Goal: Task Accomplishment & Management: Manage account settings

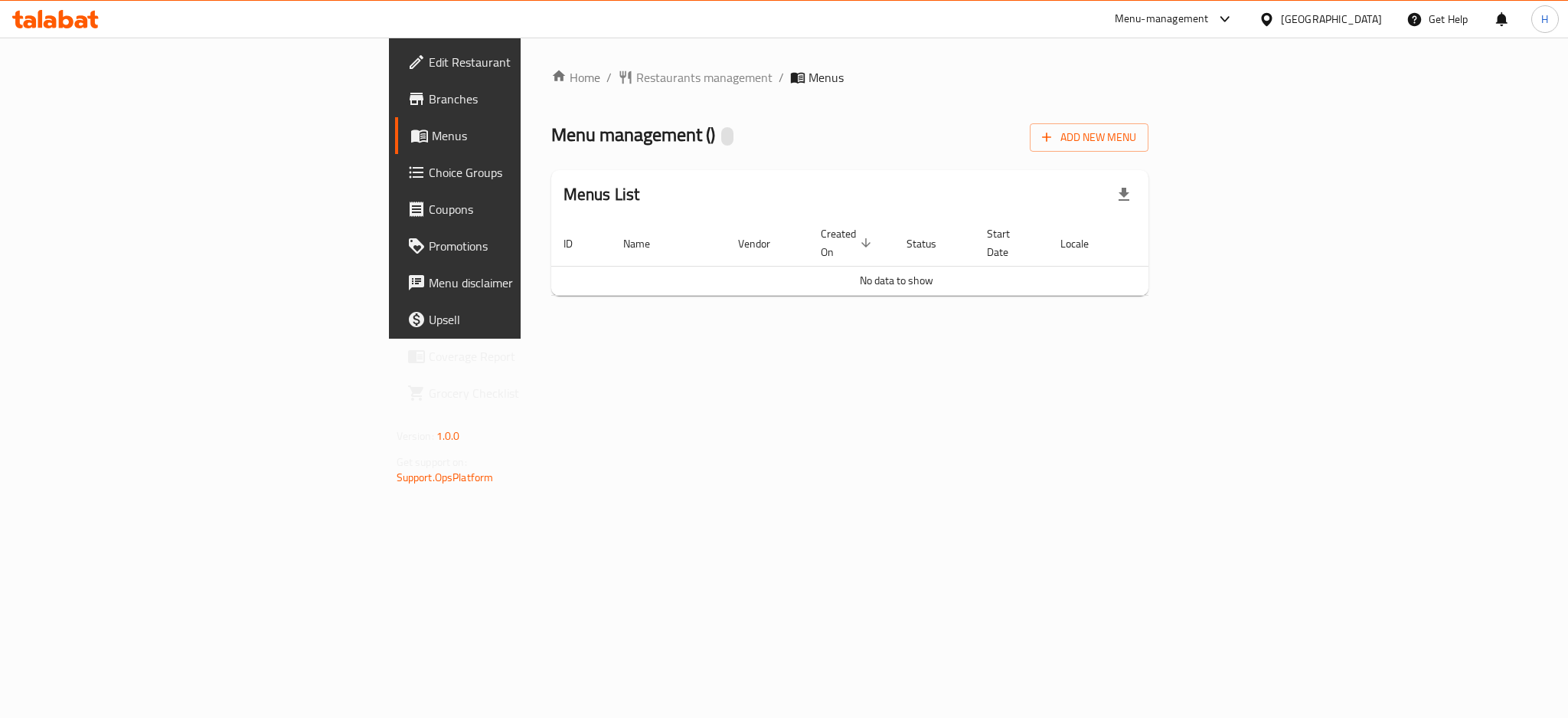
click at [902, 124] on div "Menu management ( ) Add New Menu" at bounding box center [850, 134] width 598 height 34
click at [1136, 138] on span "Add New Menu" at bounding box center [1089, 138] width 94 height 20
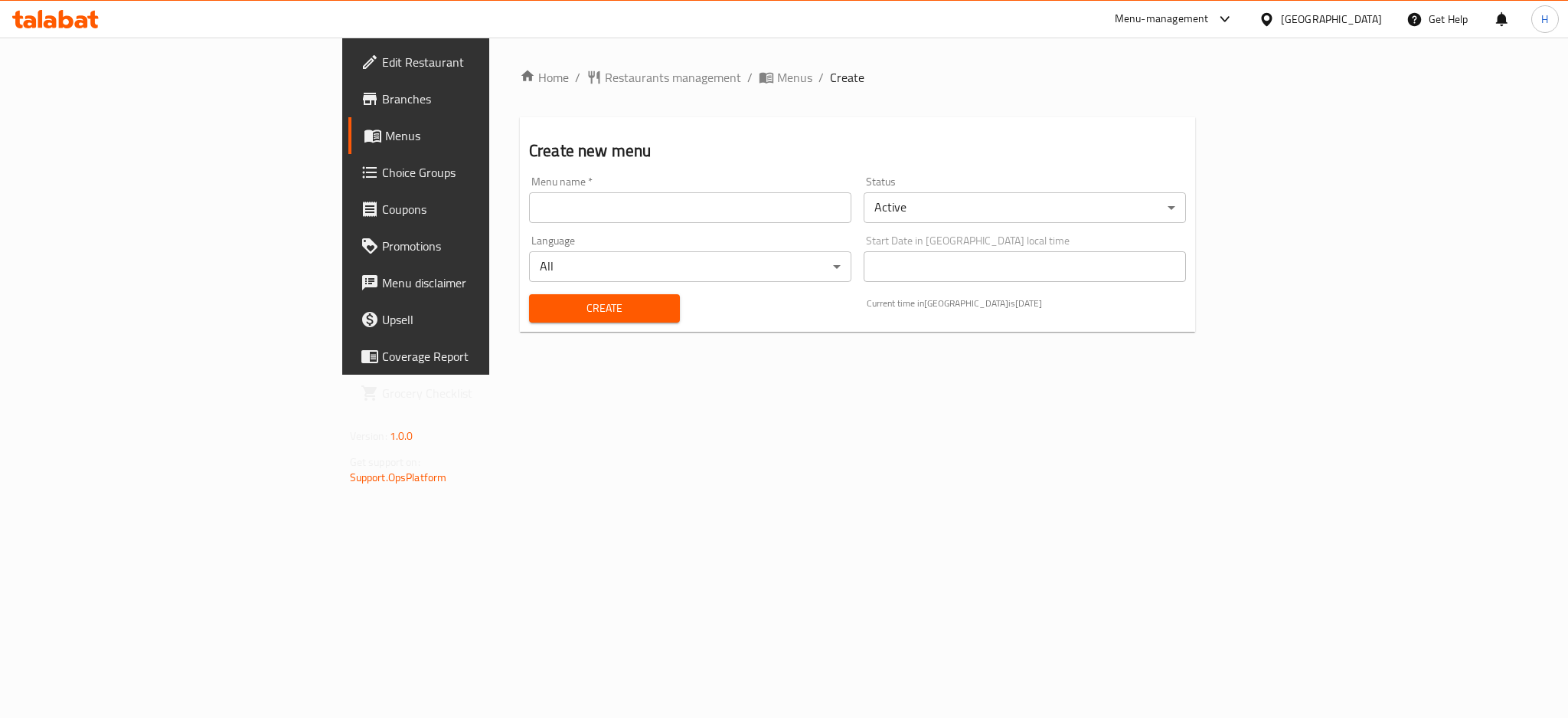
click at [583, 217] on input "text" at bounding box center [690, 207] width 323 height 30
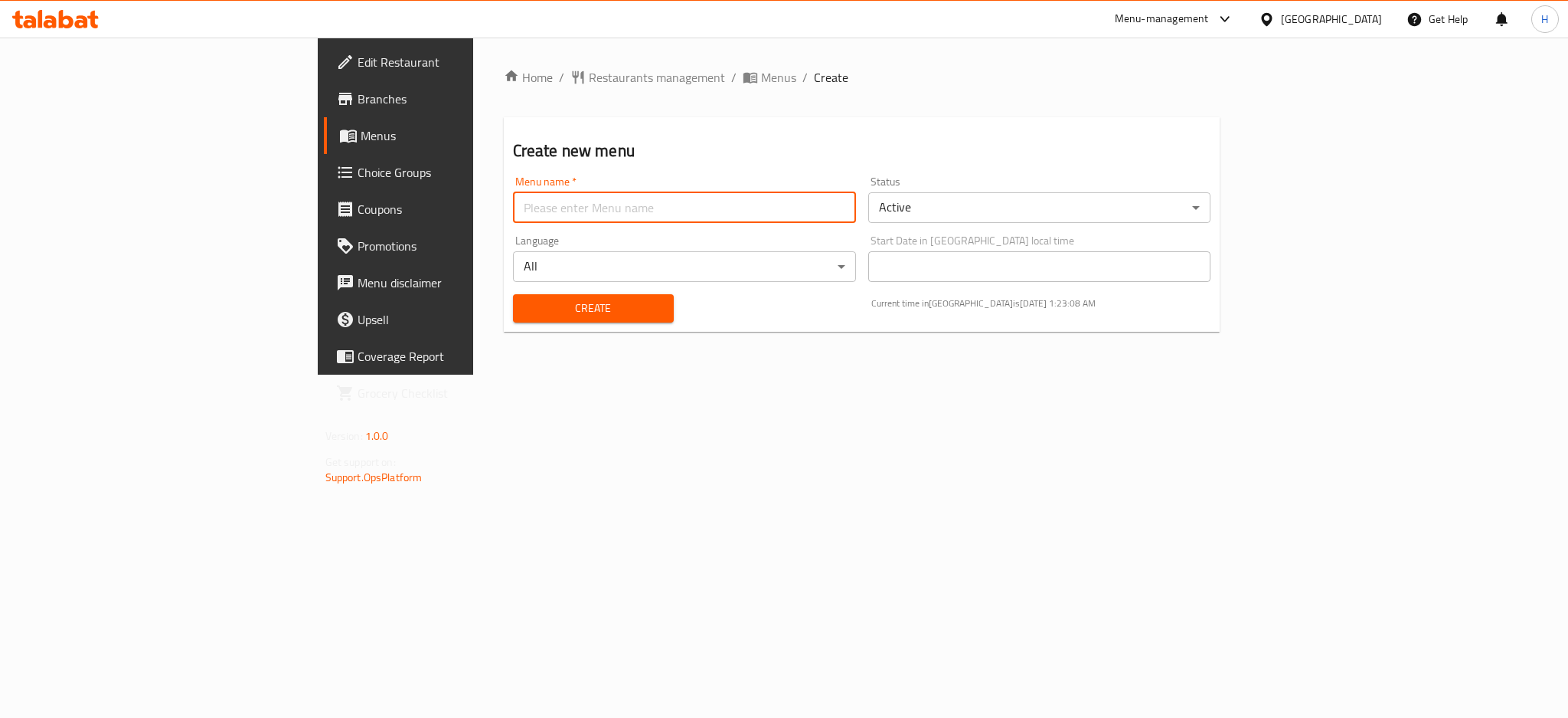
type input "new"
click at [526, 300] on span "Create" at bounding box center [593, 308] width 137 height 20
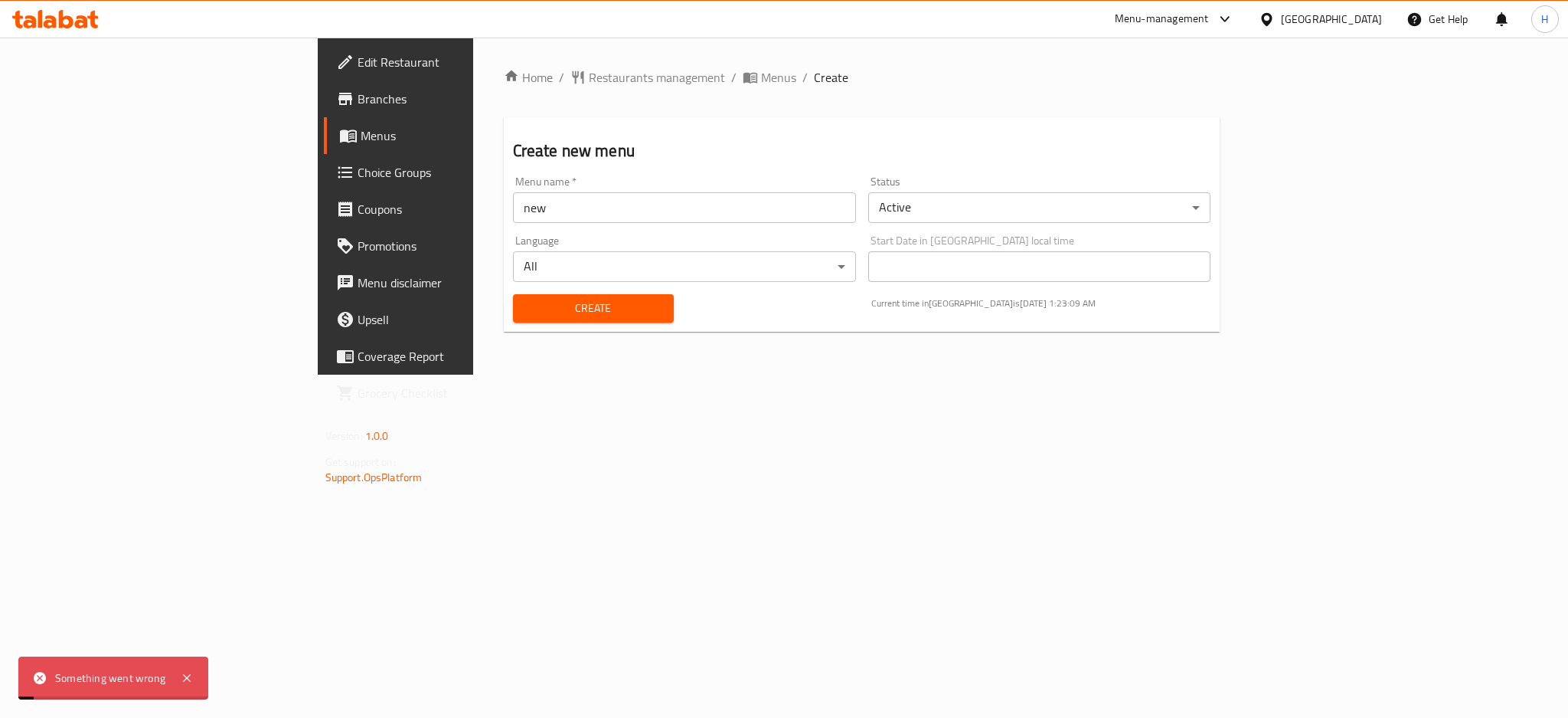
click at [361, 138] on span "Menus" at bounding box center [464, 136] width 207 height 19
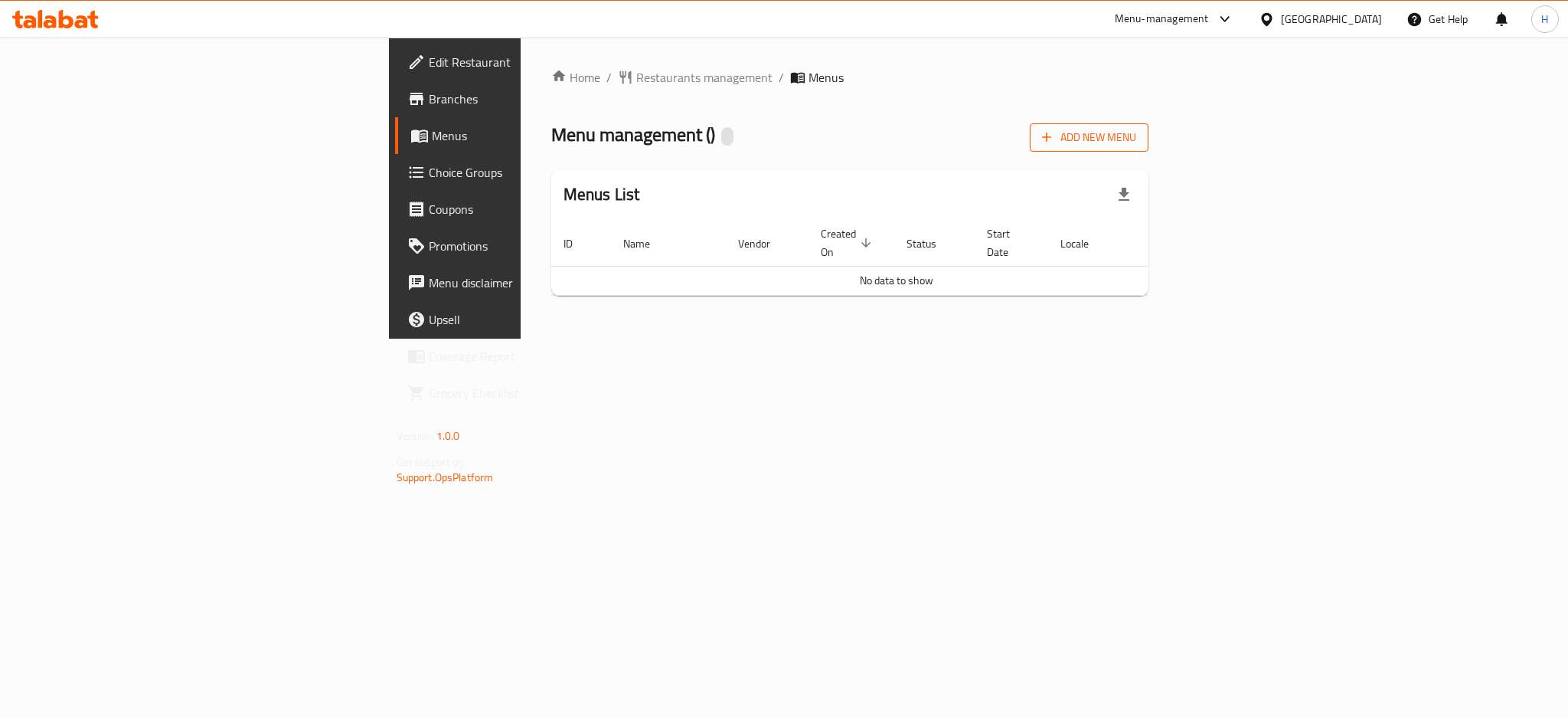
click at [1136, 138] on span "Add New Menu" at bounding box center [1089, 138] width 94 height 20
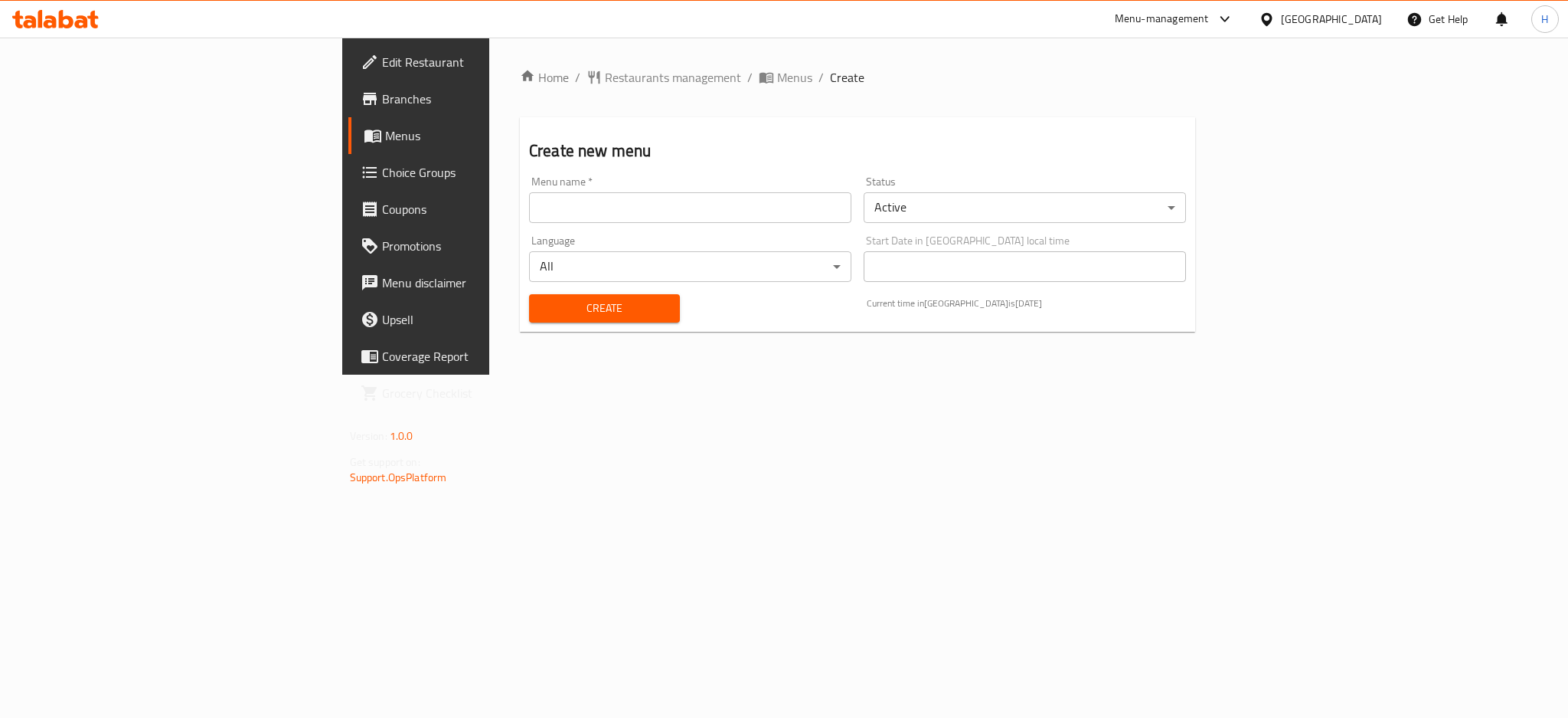
click at [529, 217] on input "text" at bounding box center [690, 207] width 323 height 30
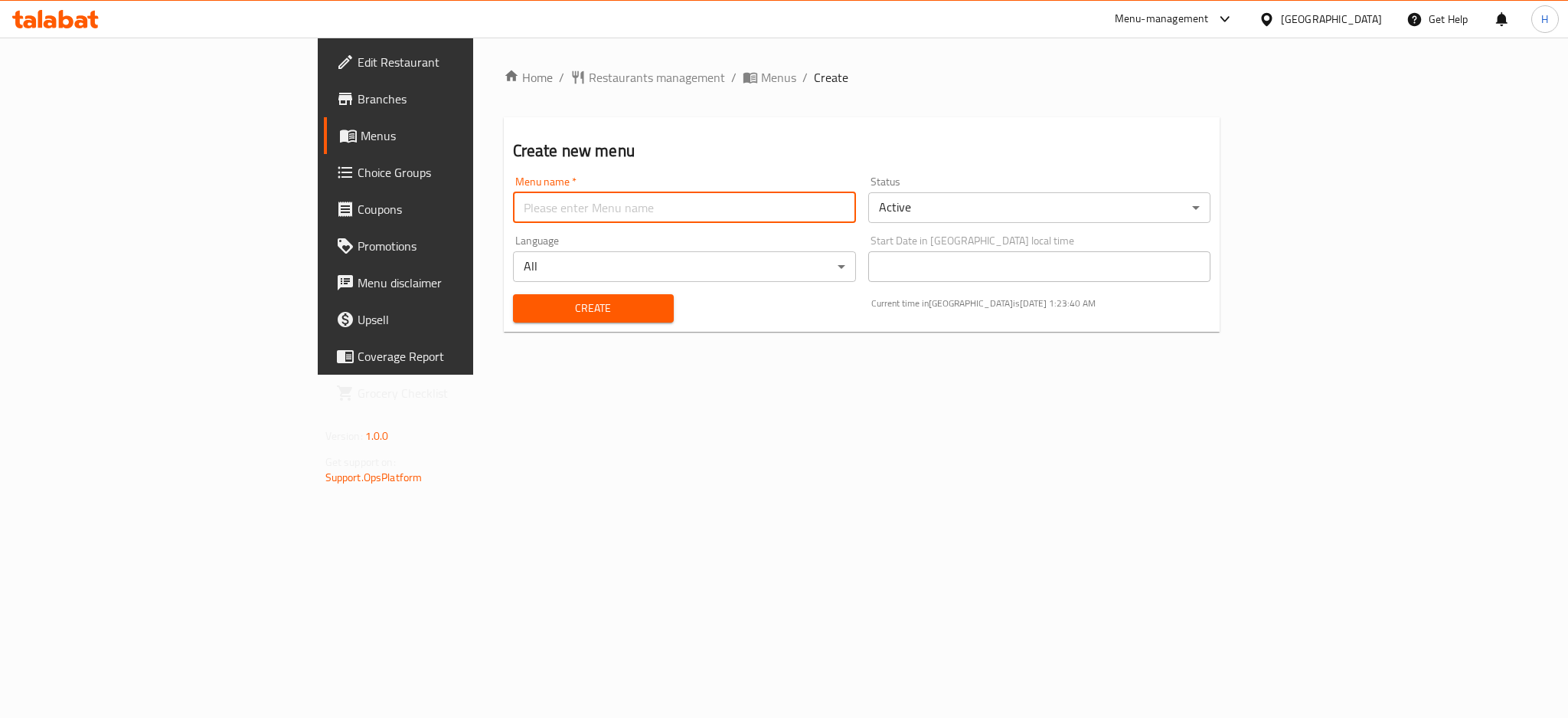
type input "new"
click at [526, 301] on span "Create" at bounding box center [593, 308] width 137 height 20
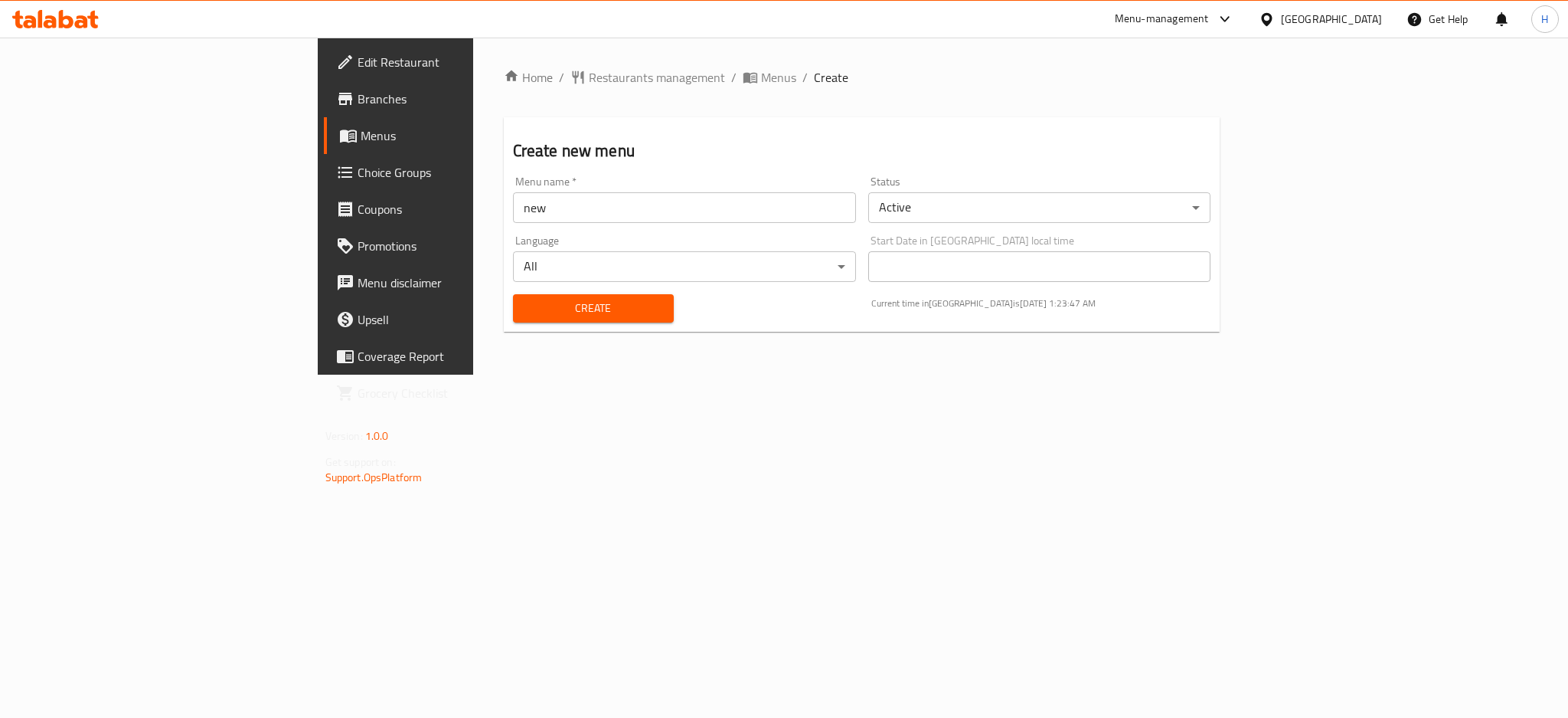
click at [561, 295] on button "Create" at bounding box center [593, 309] width 161 height 28
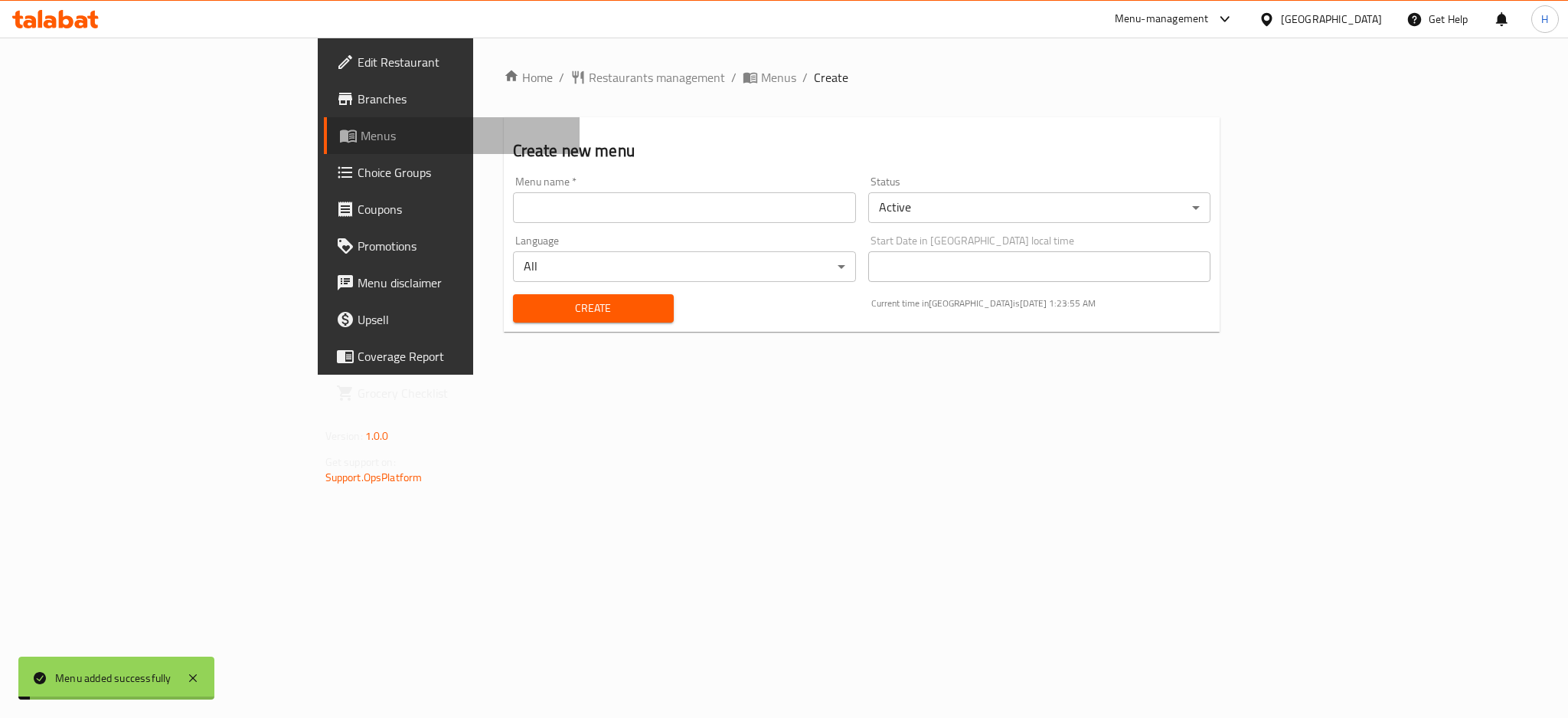
click at [324, 122] on link "Menus" at bounding box center [451, 135] width 255 height 37
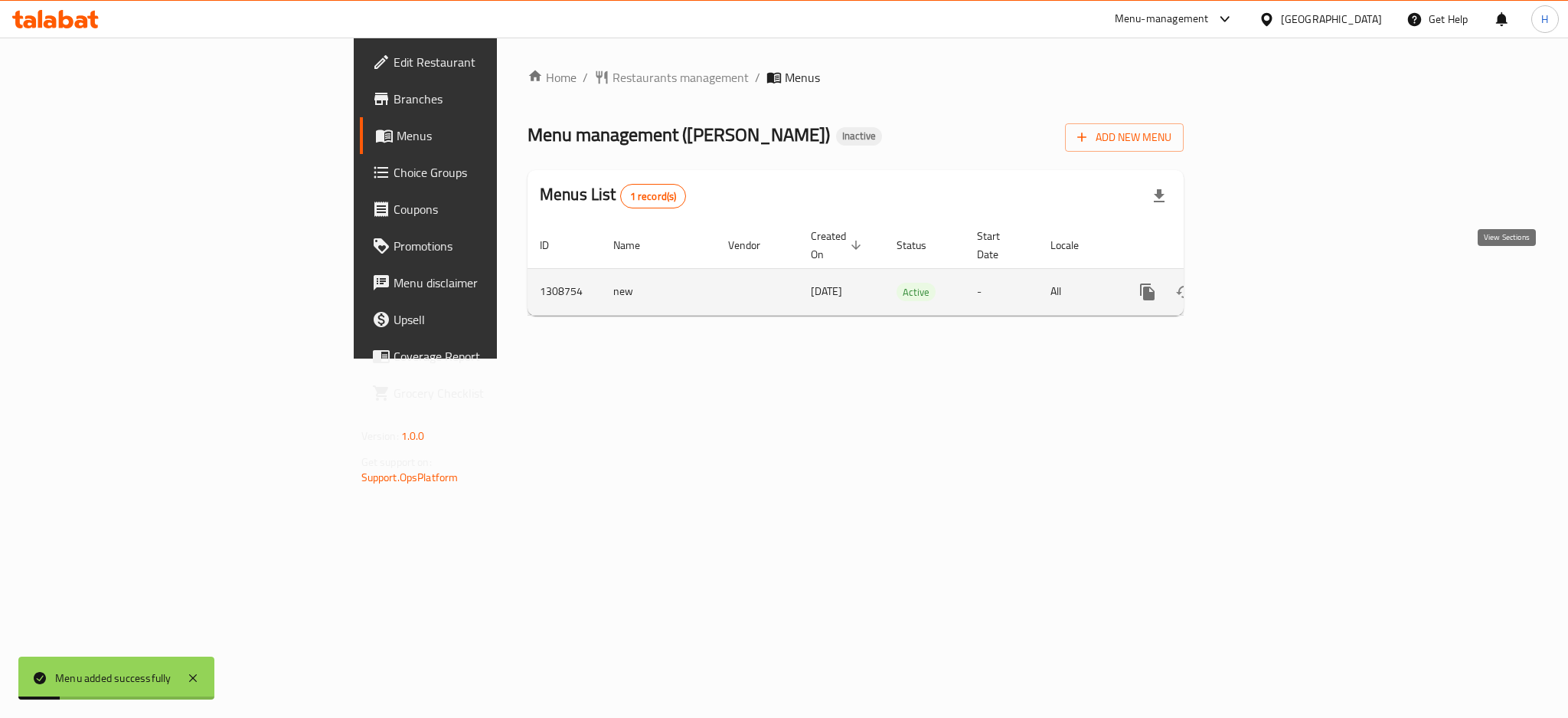
click at [1265, 285] on icon "enhanced table" at bounding box center [1258, 292] width 14 height 14
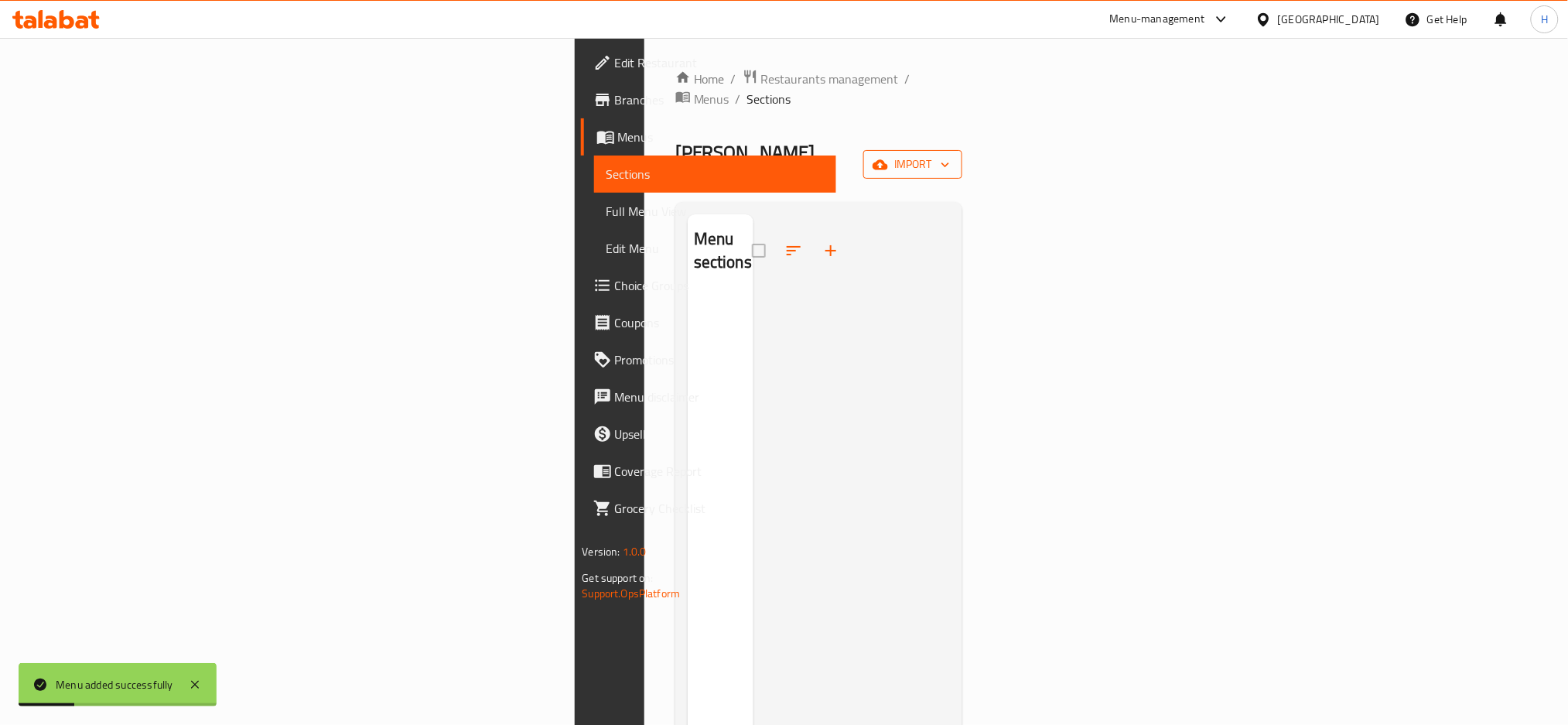
click at [950, 155] on span "import" at bounding box center [913, 164] width 74 height 20
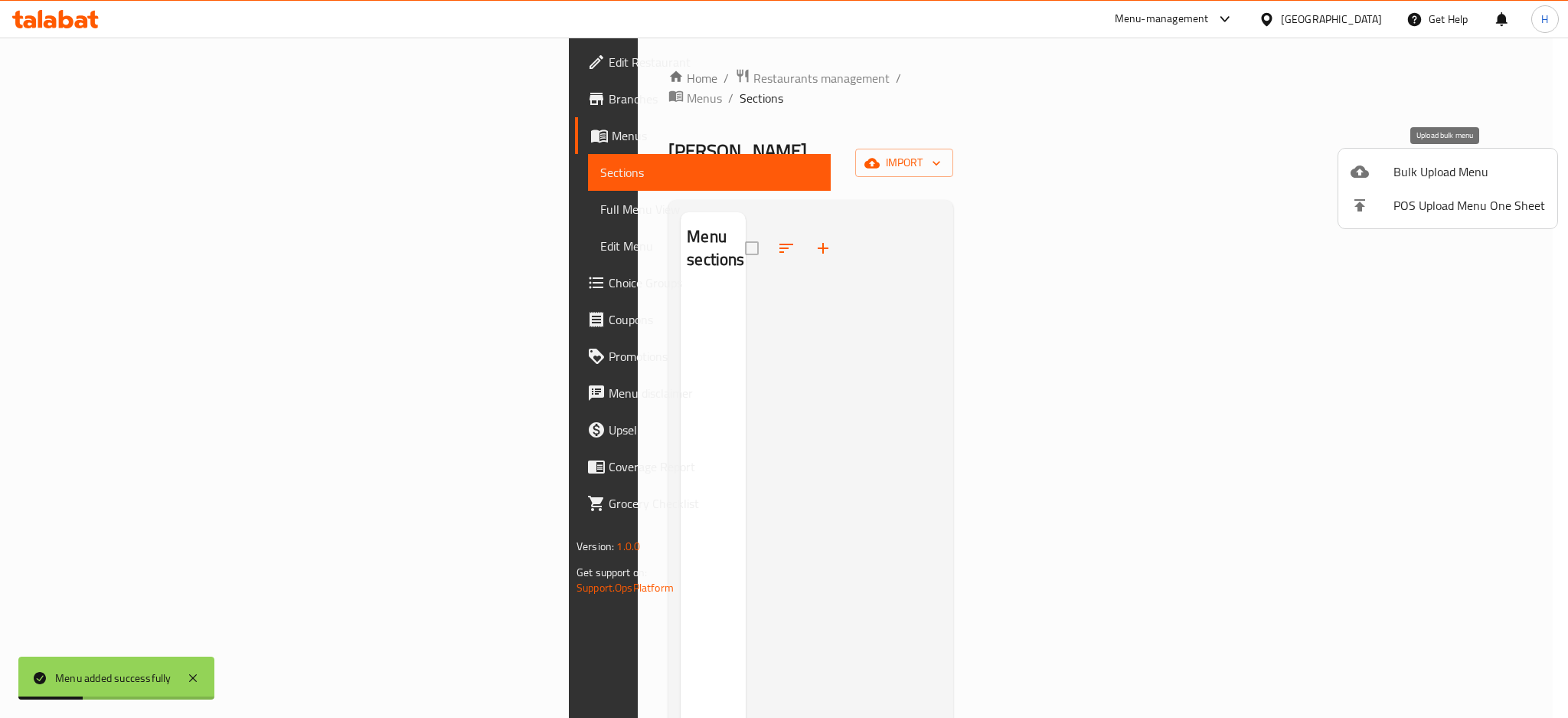
click at [1439, 175] on span "Bulk Upload Menu" at bounding box center [1470, 172] width 151 height 19
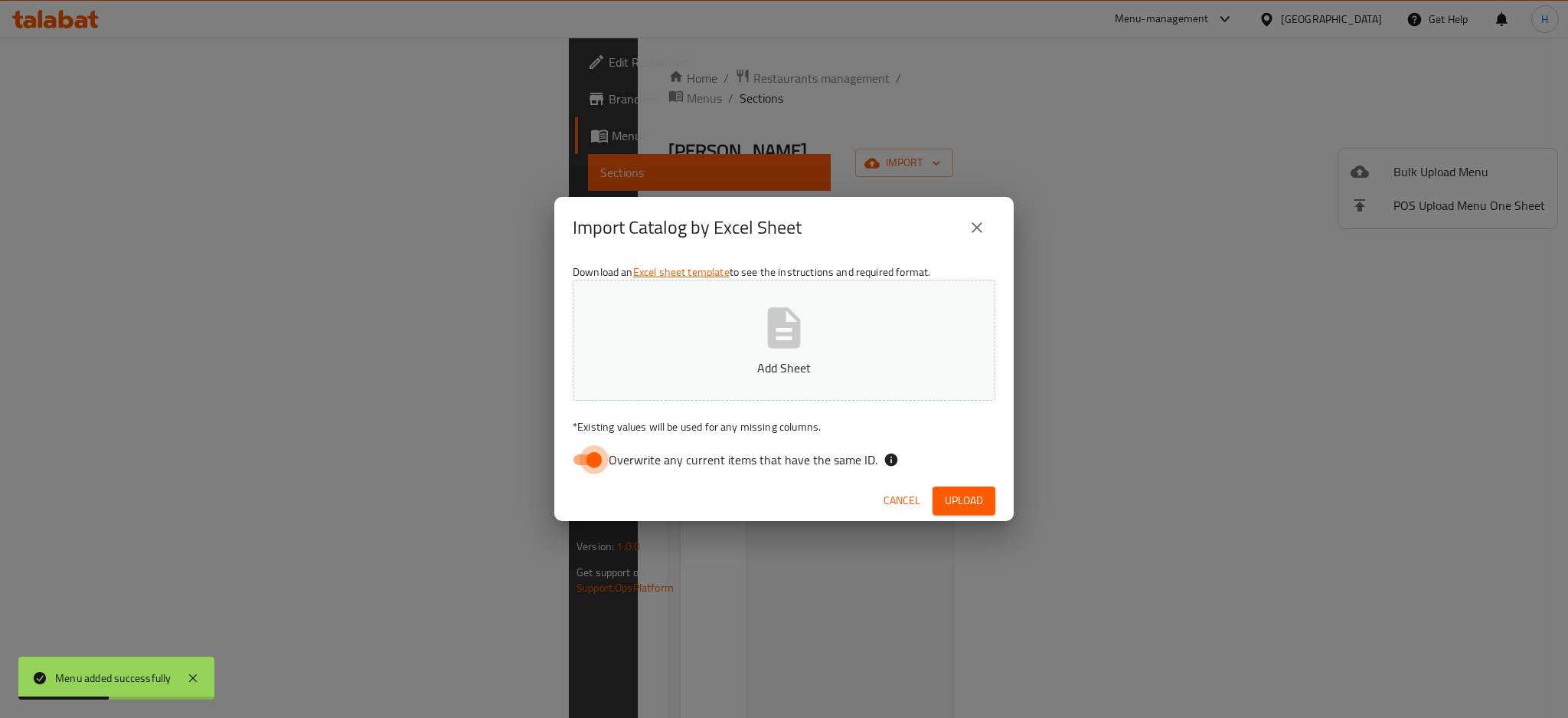
click at [597, 458] on input "Overwrite any current items that have the same ID." at bounding box center [594, 459] width 87 height 29
checkbox input "false"
click at [646, 363] on p "Add Sheet" at bounding box center [784, 368] width 375 height 19
drag, startPoint x: 964, startPoint y: 497, endPoint x: 1153, endPoint y: 437, distance: 198.3
click at [964, 500] on span "Upload" at bounding box center [964, 501] width 38 height 20
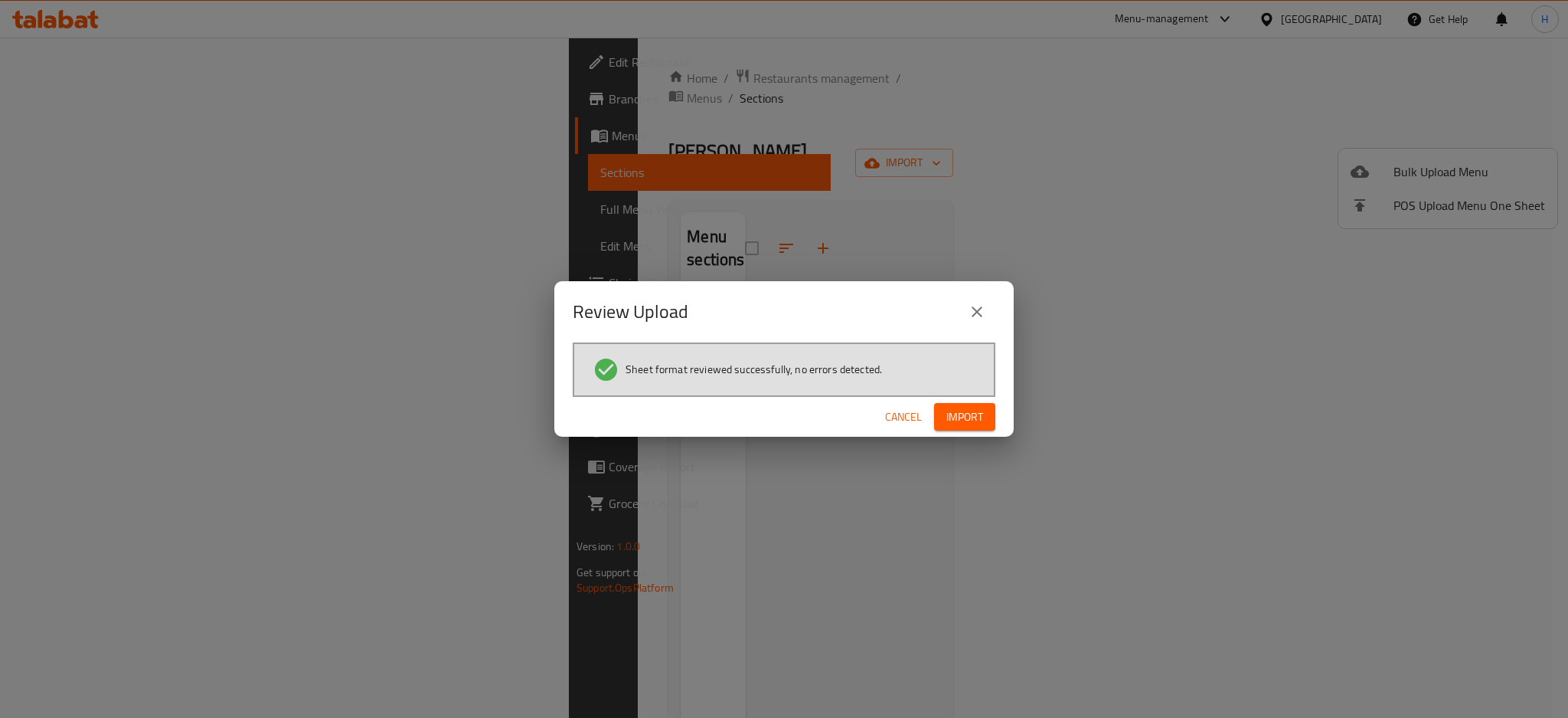
click at [975, 413] on span "Import" at bounding box center [964, 417] width 37 height 20
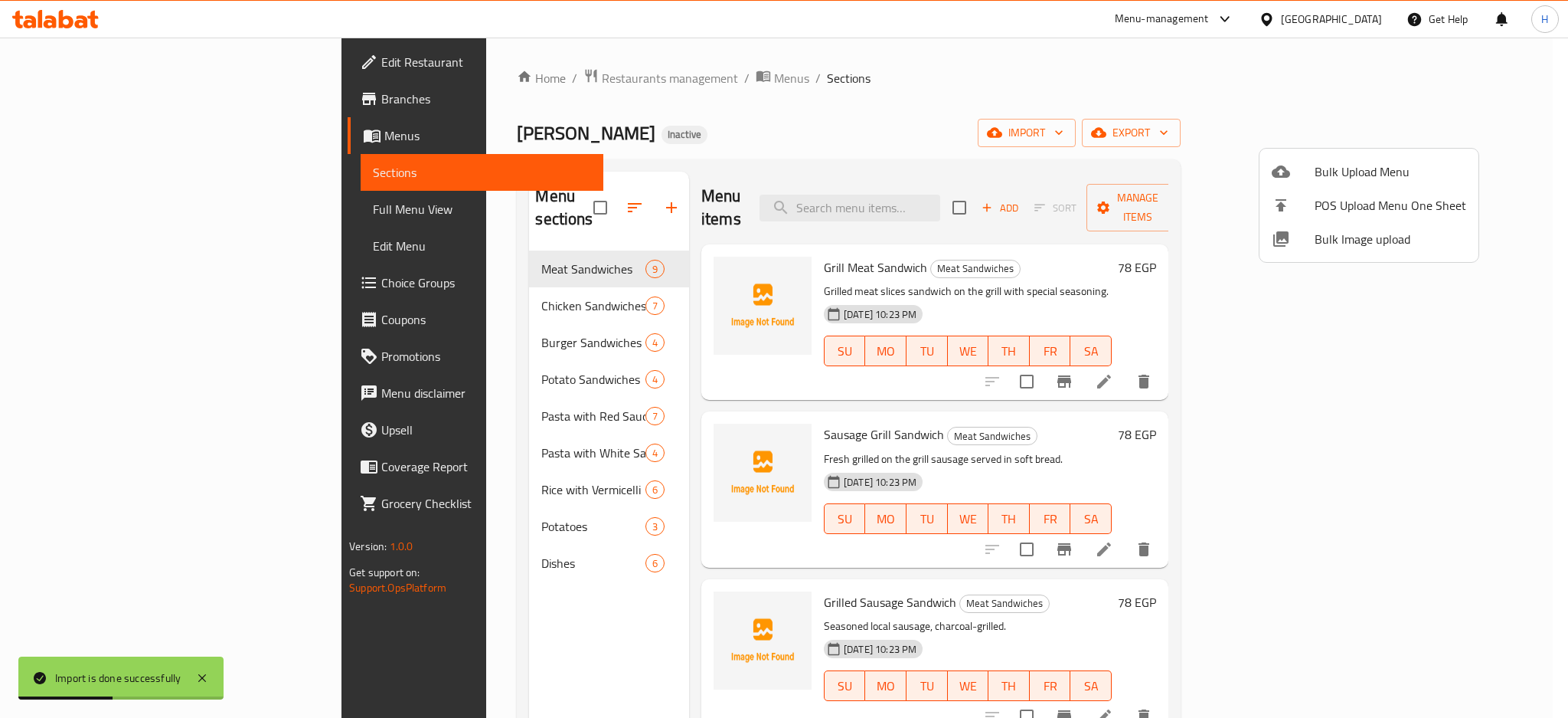
click at [77, 213] on div at bounding box center [784, 359] width 1568 height 718
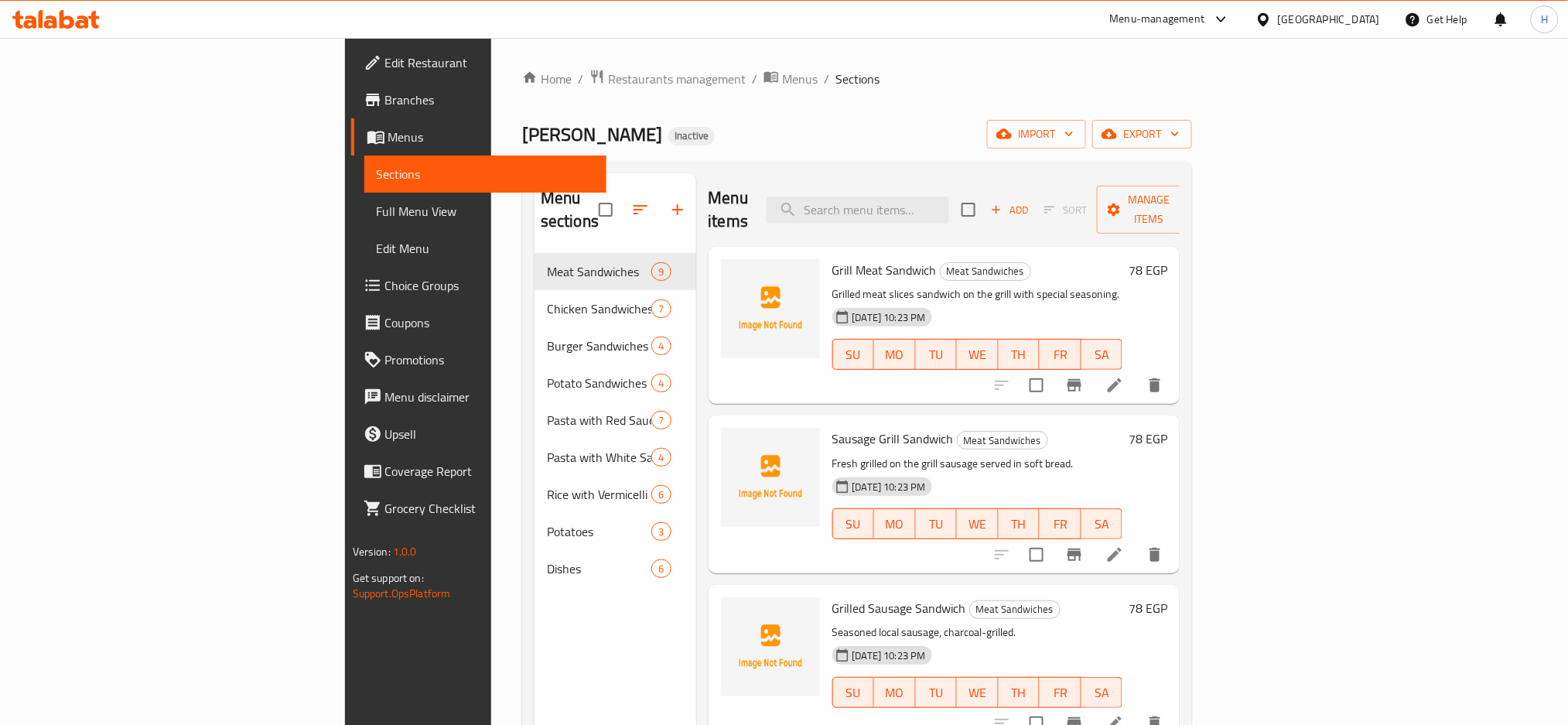
drag, startPoint x: 181, startPoint y: 196, endPoint x: 1568, endPoint y: 209, distance: 1387.1
click at [365, 197] on link "Full Menu View" at bounding box center [486, 211] width 243 height 37
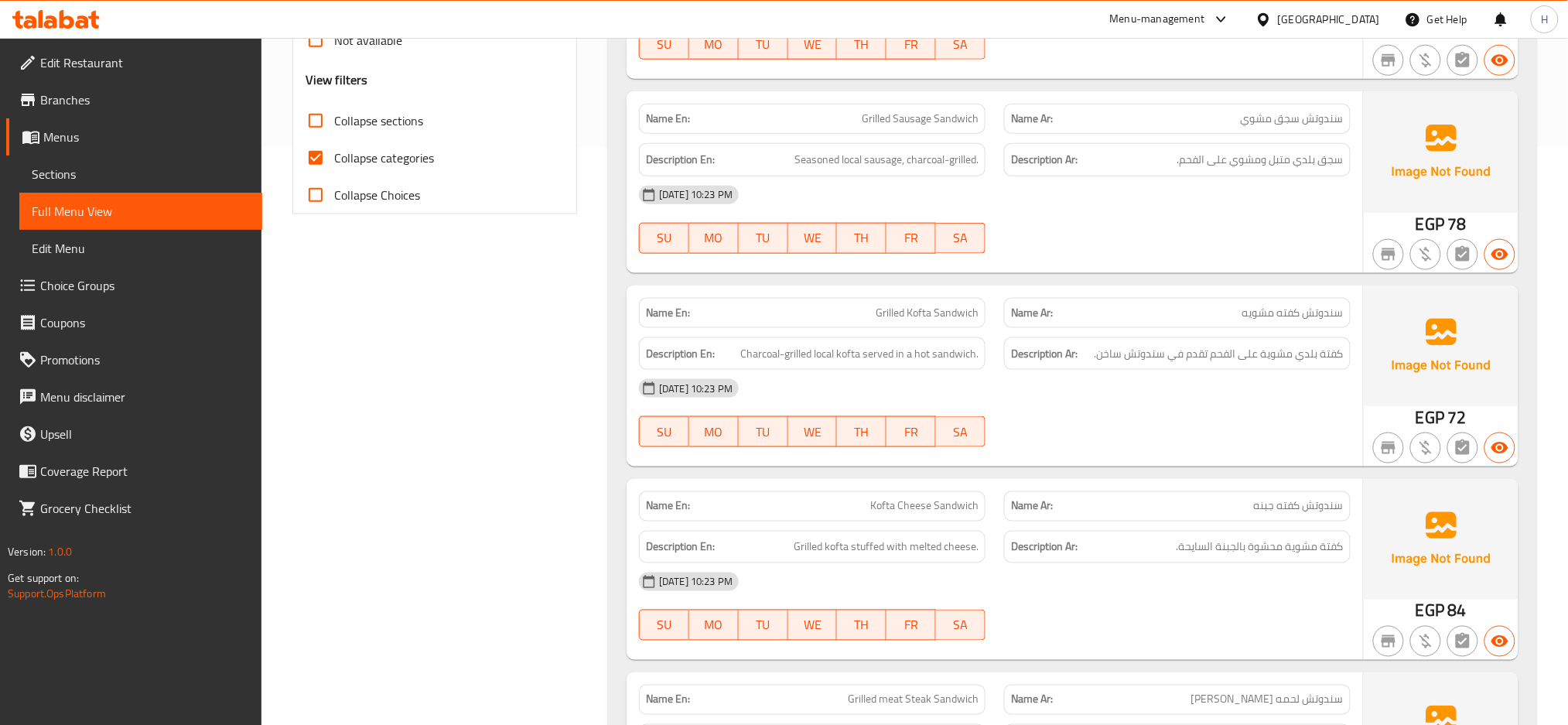
scroll to position [584, 0]
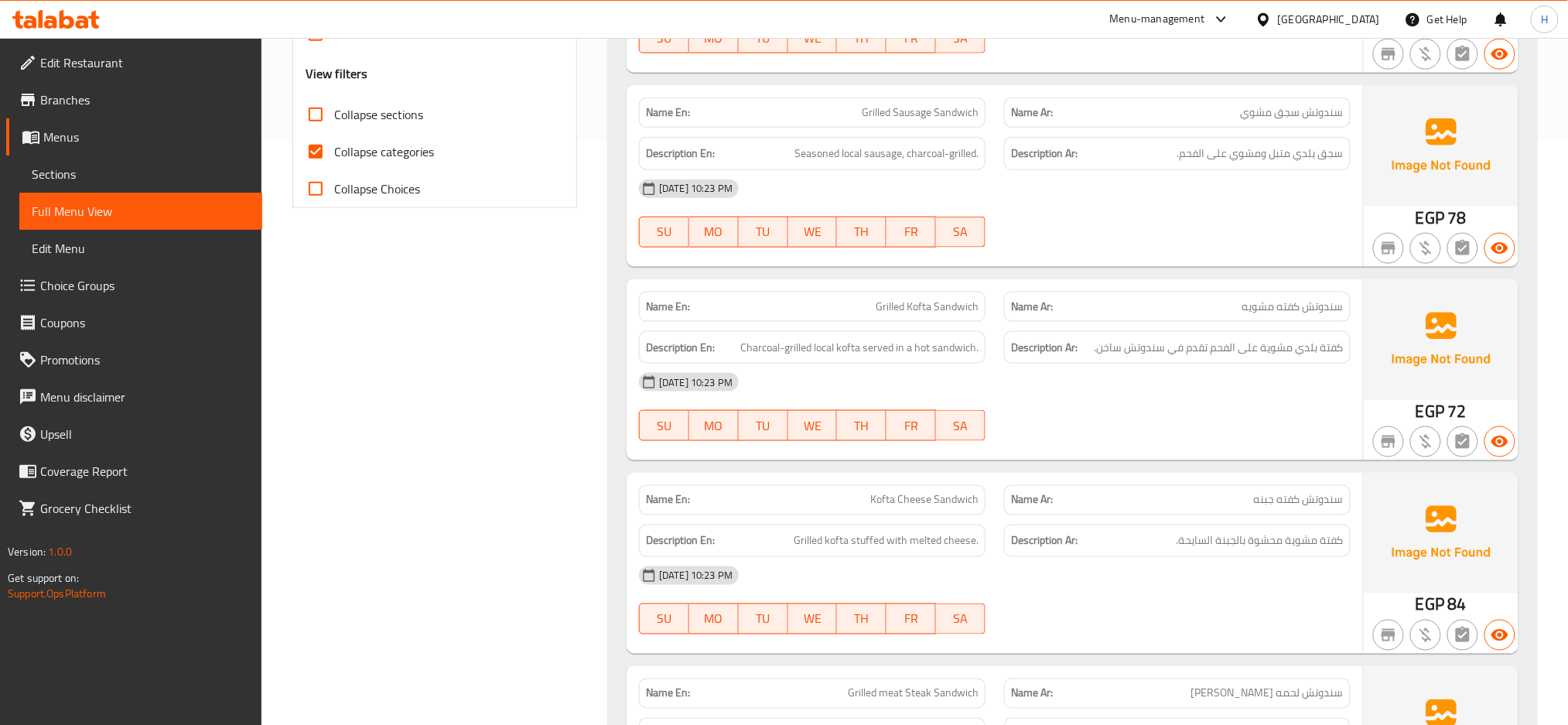
click at [411, 152] on span "Collapse categories" at bounding box center [384, 151] width 99 height 19
click at [335, 152] on input "Collapse categories" at bounding box center [316, 151] width 37 height 37
checkbox input "false"
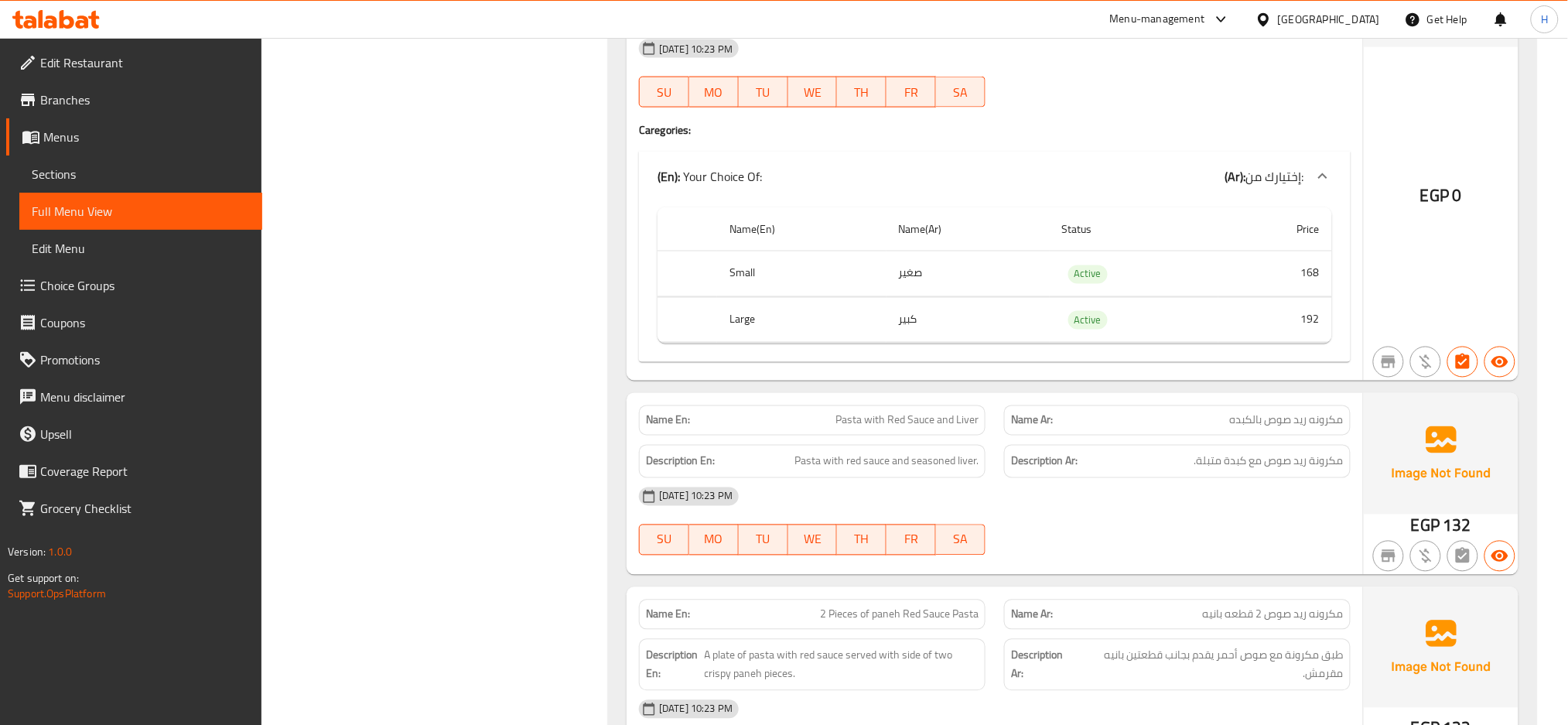
scroll to position [7254, 0]
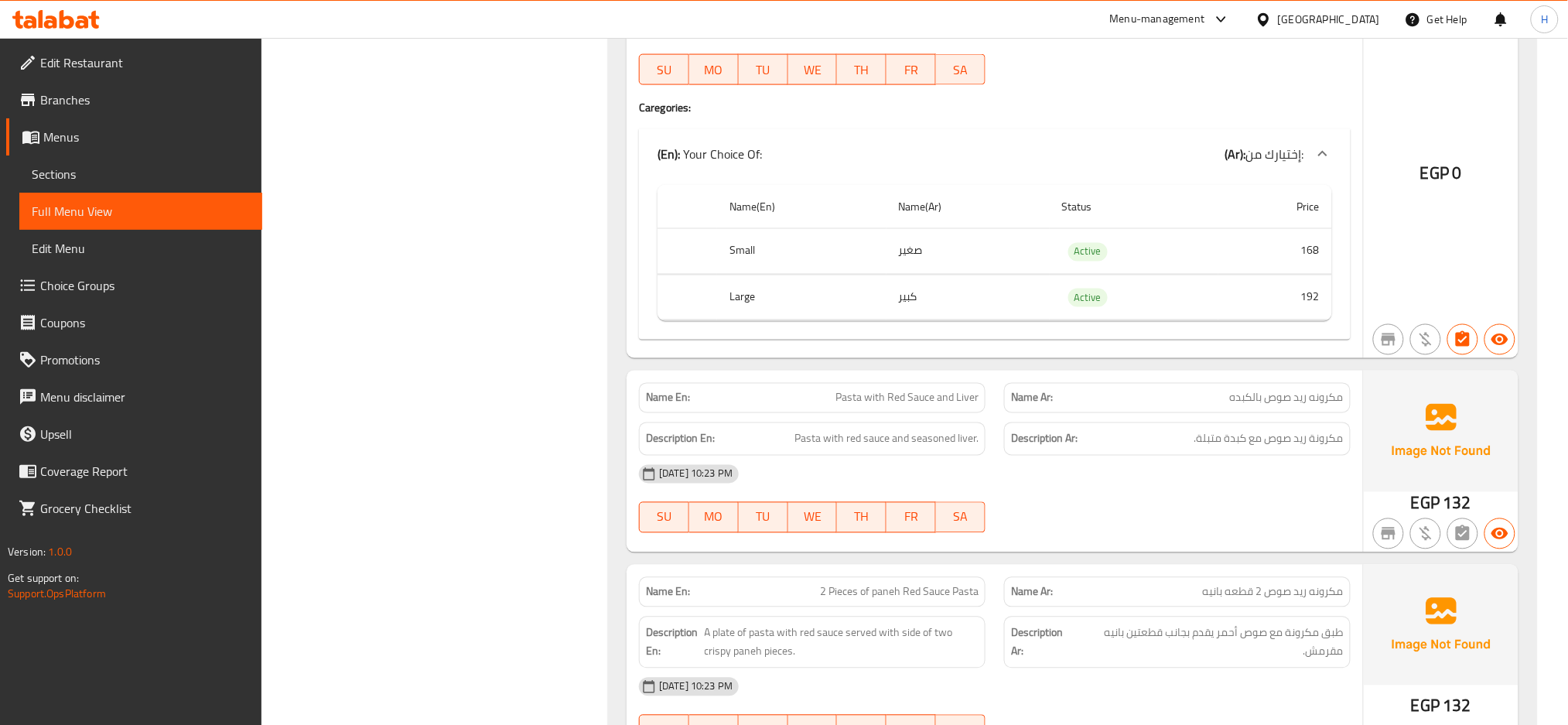
click at [904, 406] on span "Pasta with Red Sauce and Liver" at bounding box center [907, 398] width 143 height 17
copy span "Pasta with Red Sauce and Liver"
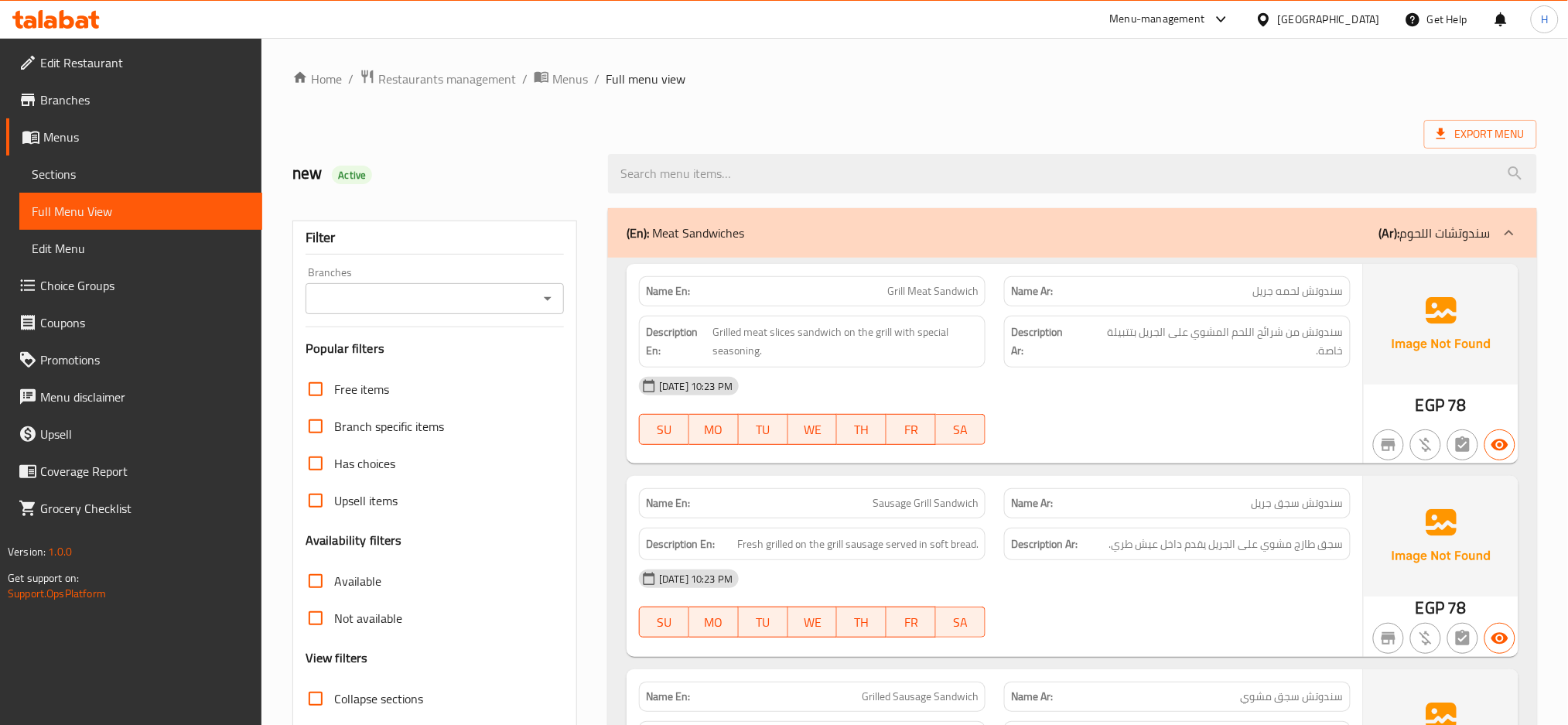
click at [145, 155] on li "Menus Sections Full Menu View Edit Menu" at bounding box center [125, 192] width 274 height 148
click at [139, 172] on span "Sections" at bounding box center [140, 174] width 219 height 19
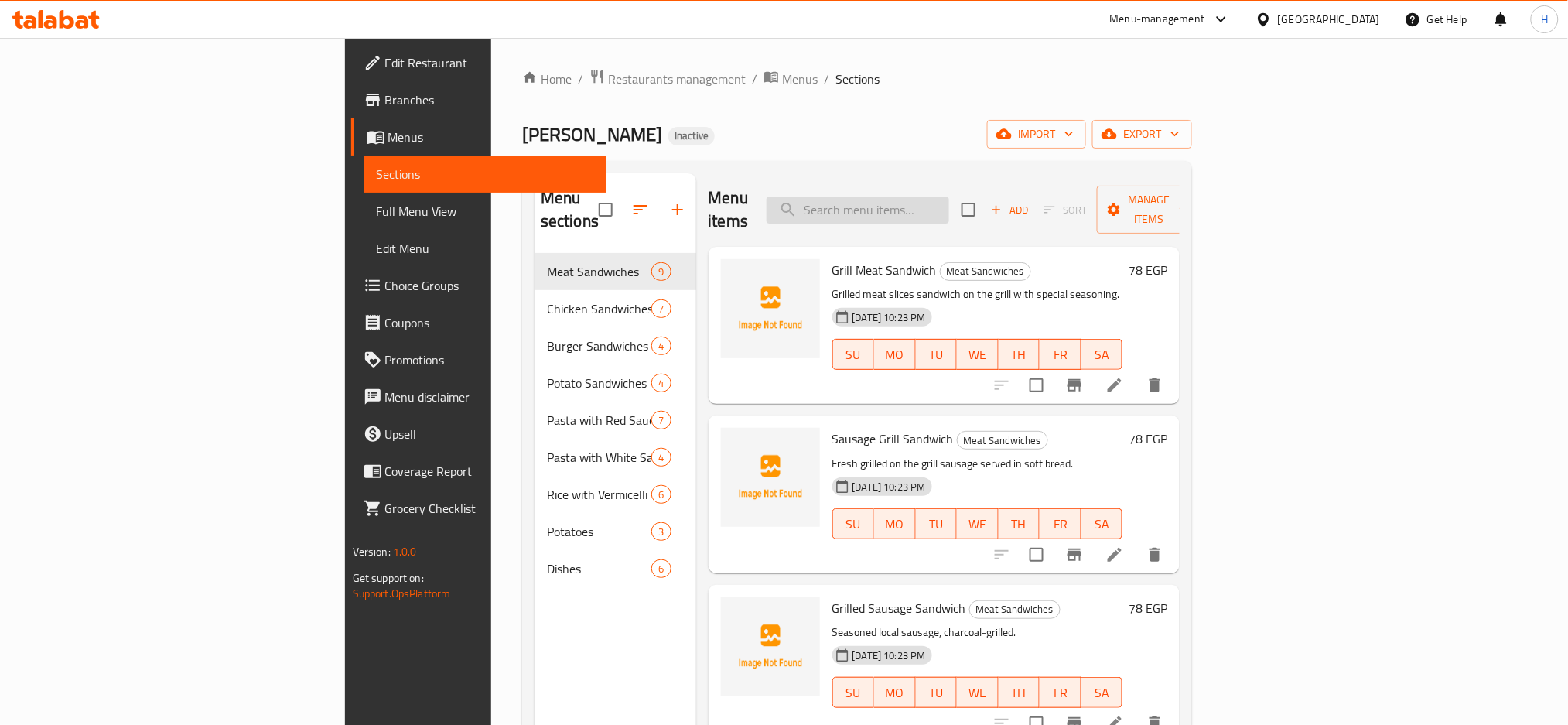
click at [949, 207] on input "search" at bounding box center [858, 210] width 182 height 27
paste input "Pasta with Red Sauce and Liver"
type input "Pasta with Red Sauce and Liver"
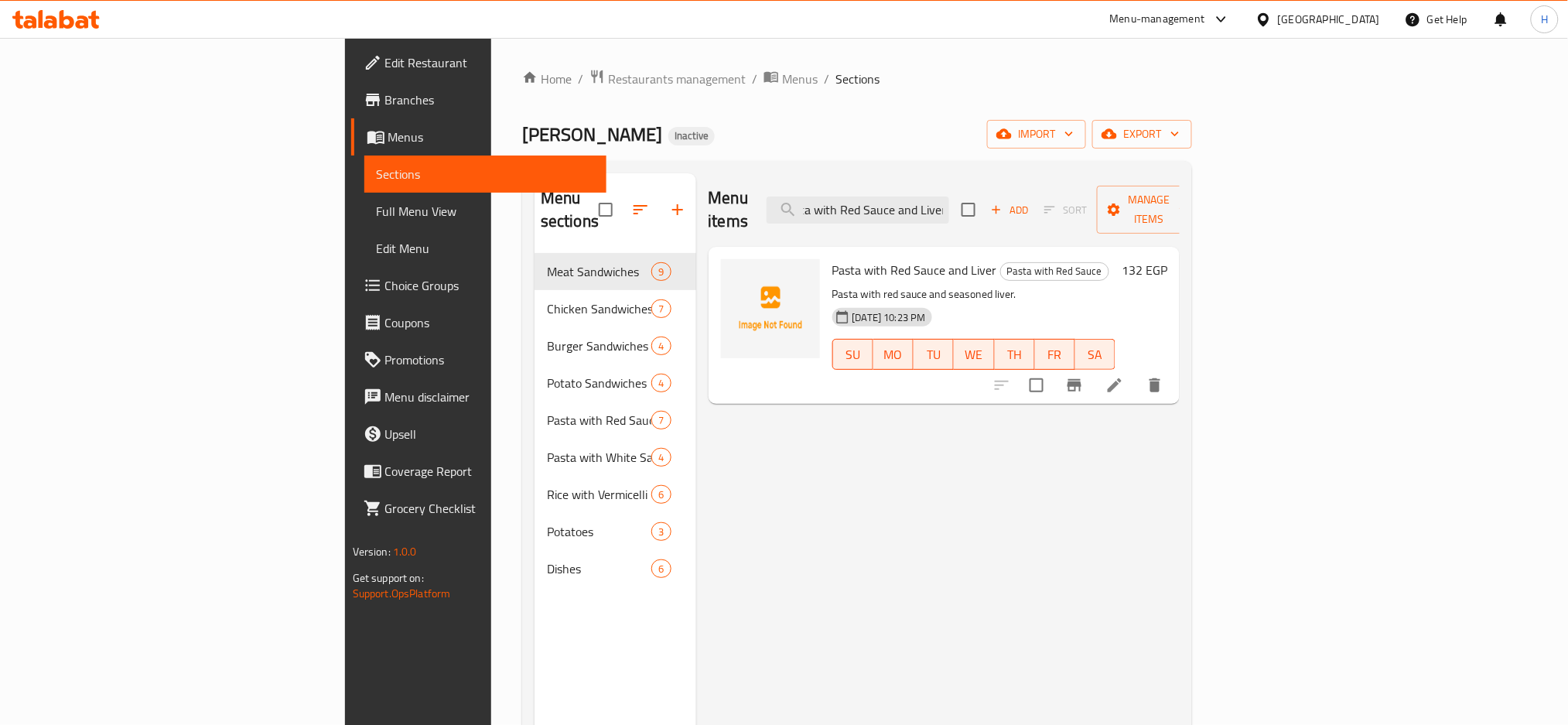
click at [1122, 378] on icon at bounding box center [1115, 385] width 14 height 14
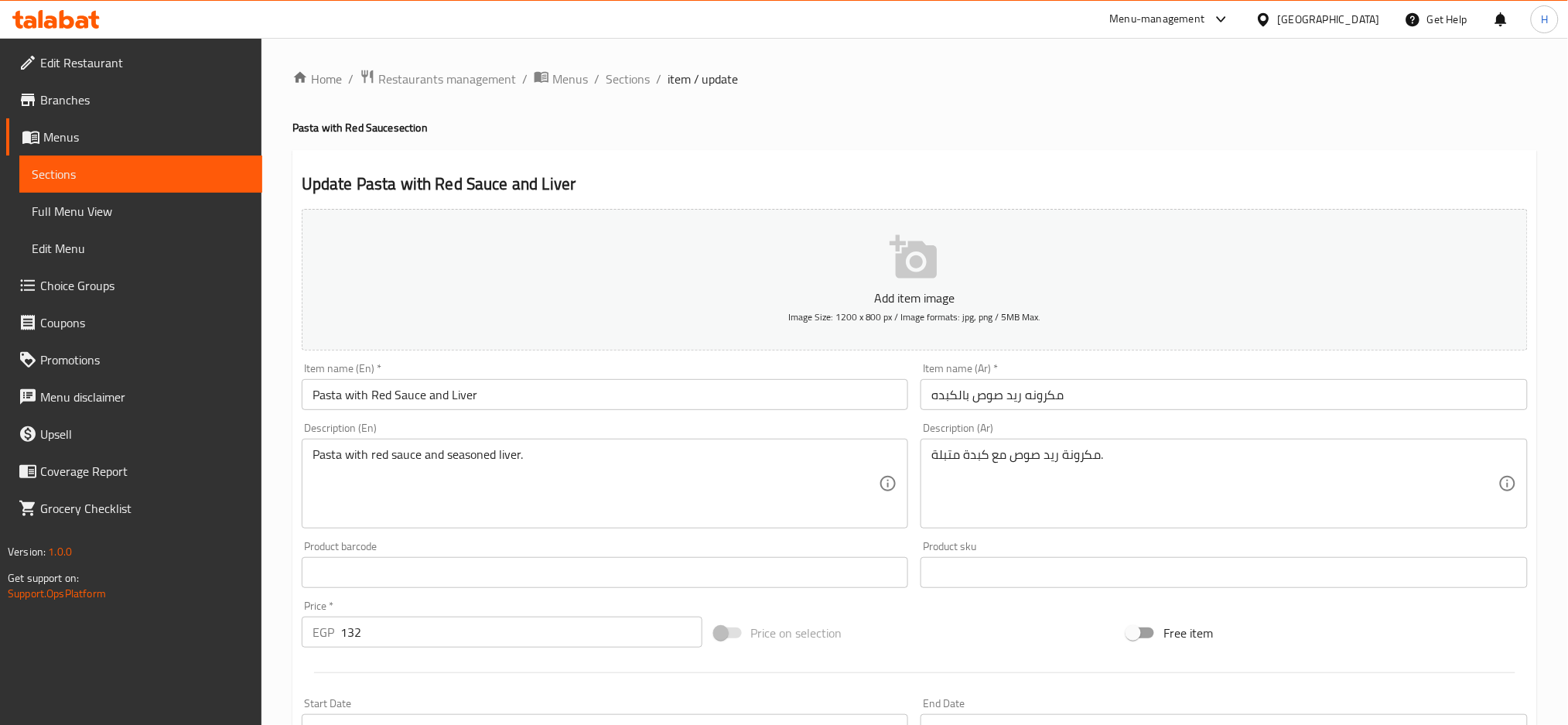
click at [571, 391] on input "Pasta with Red Sauce and Liver" at bounding box center [605, 394] width 608 height 31
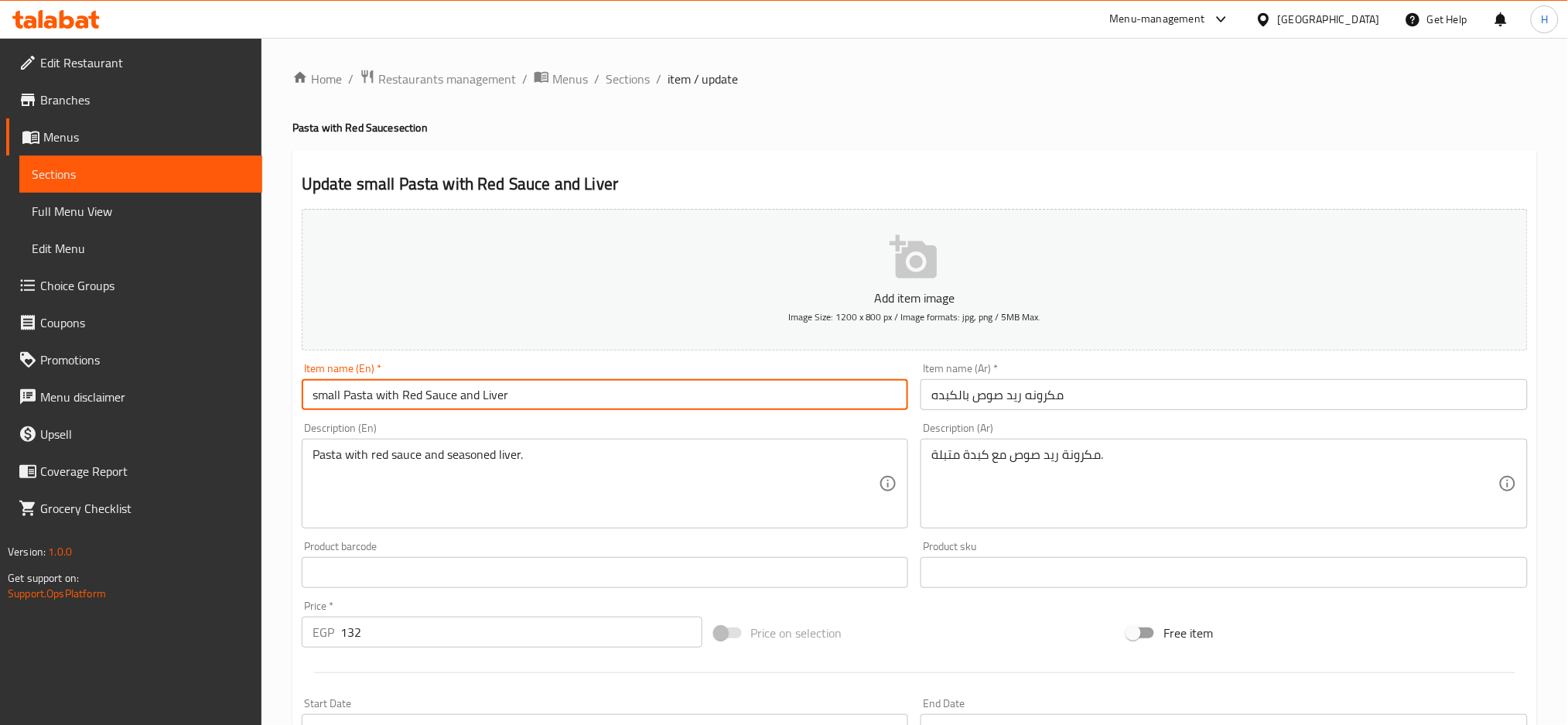
type input "small Pasta with Red Sauce and Liver"
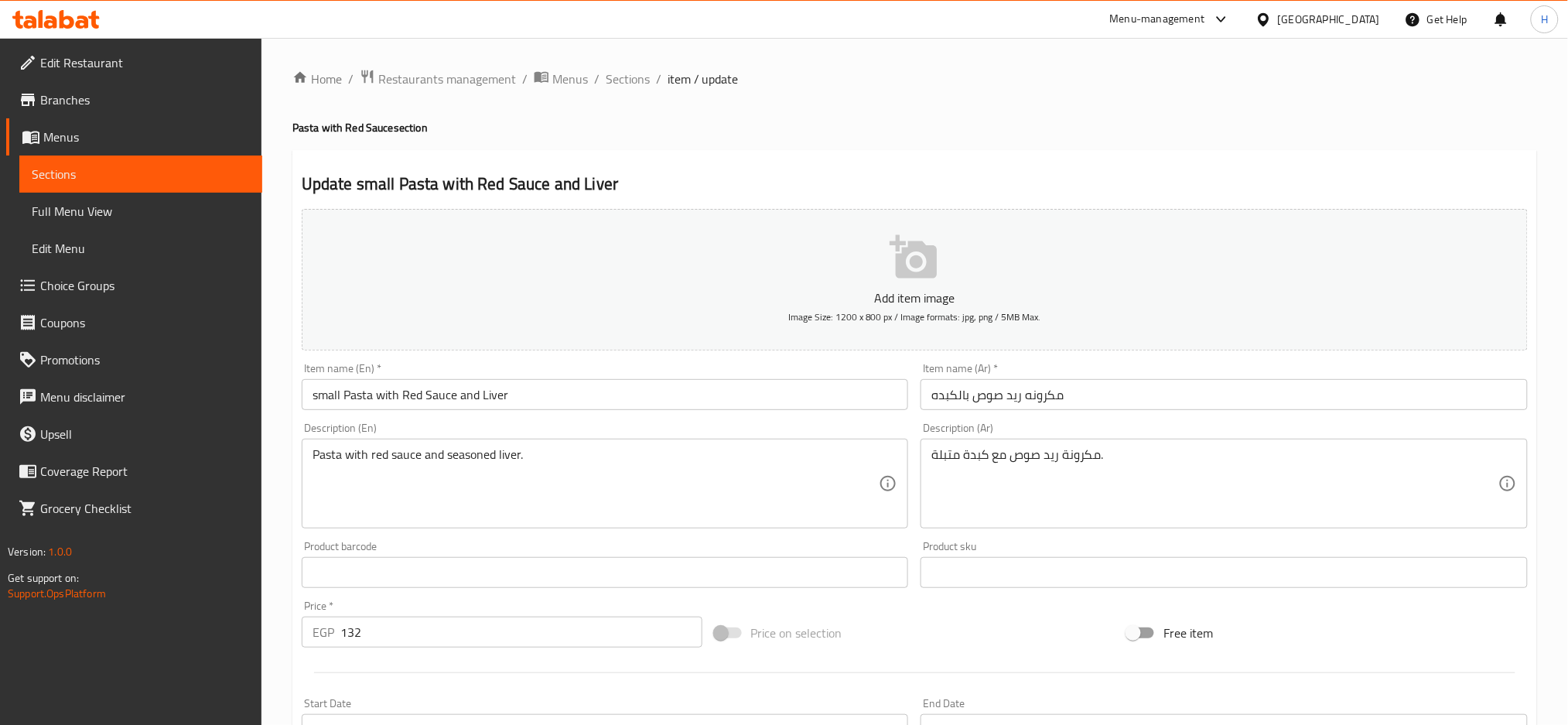
click at [1104, 396] on input "مكرونه ريد صوص بالكبده" at bounding box center [1225, 394] width 608 height 31
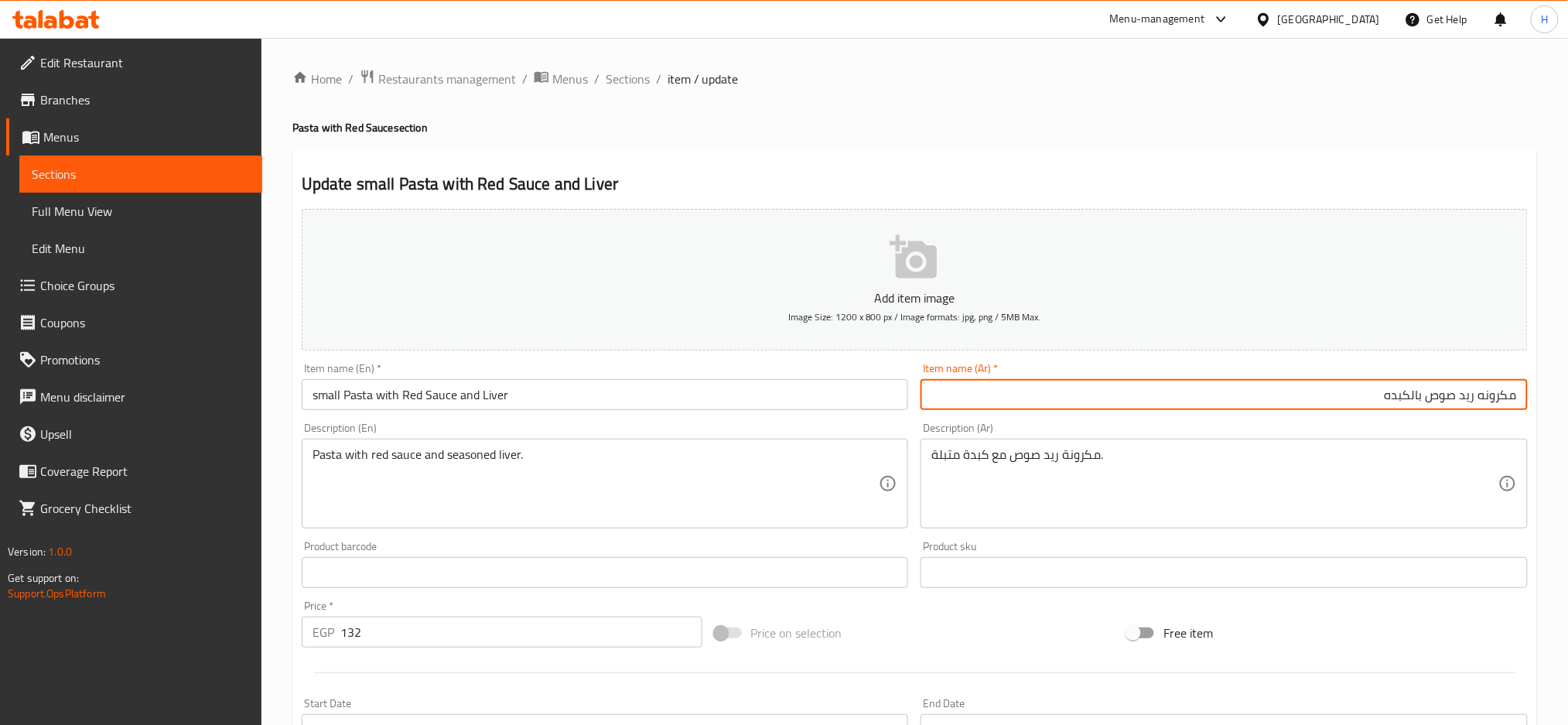
paste input "صغير"
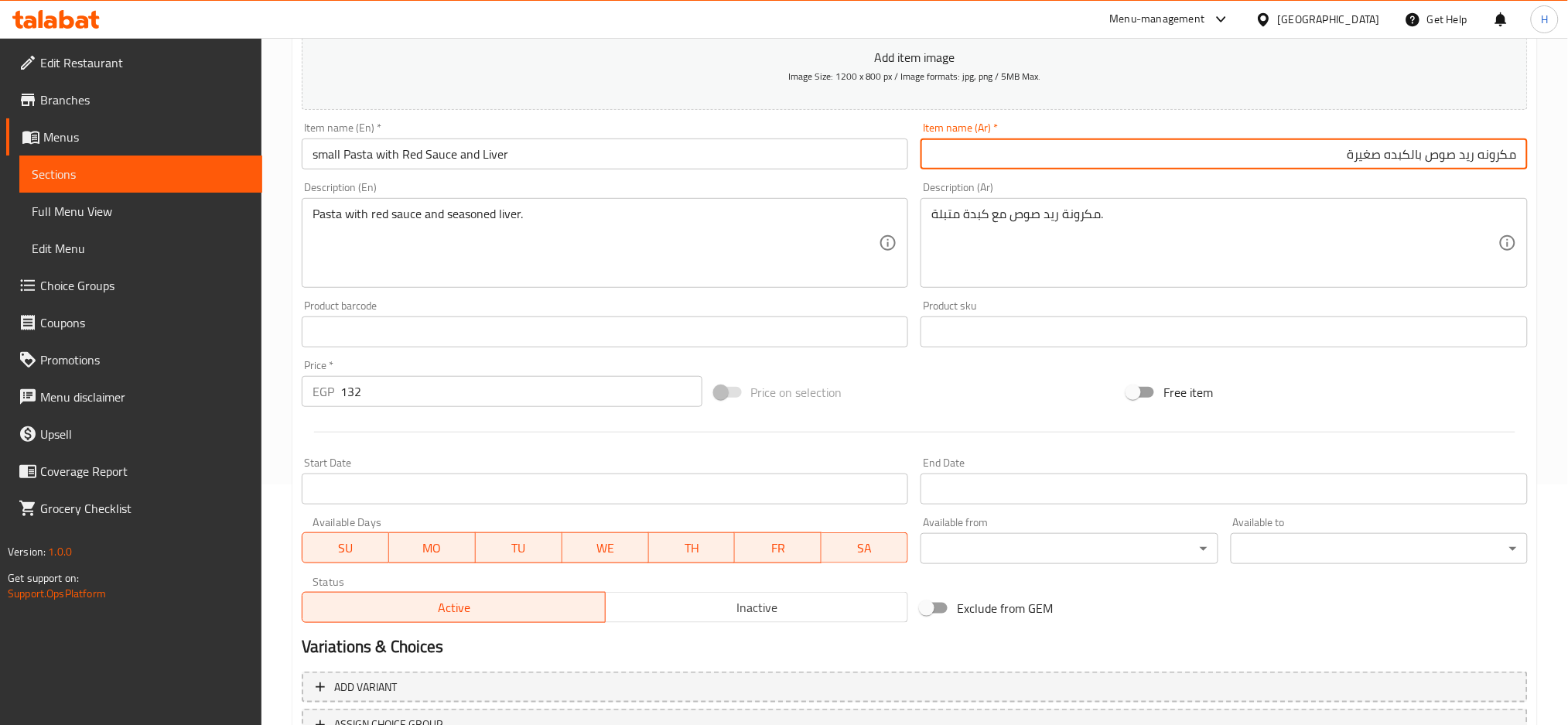
scroll to position [365, 0]
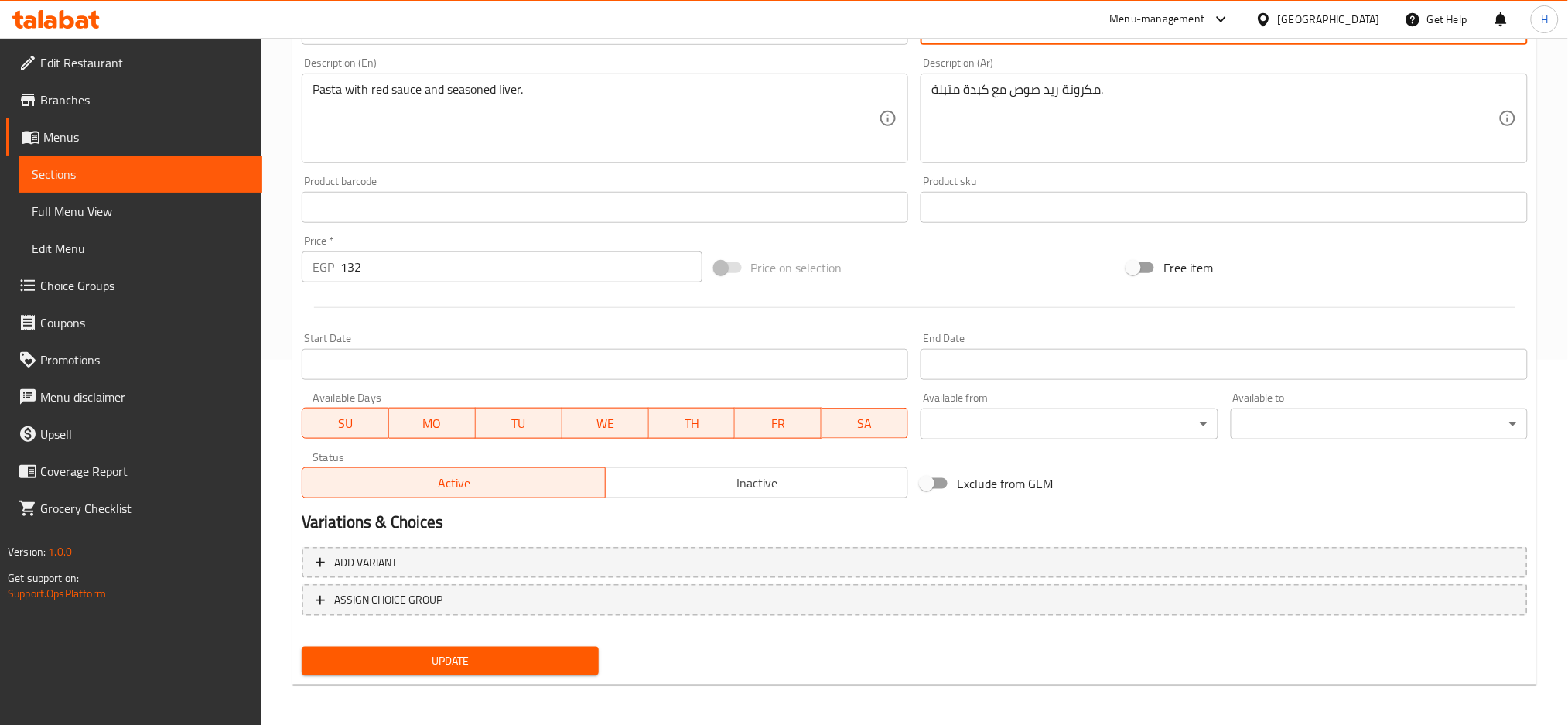
type input "مكرونه ريد صوص بالكبده صغيرة"
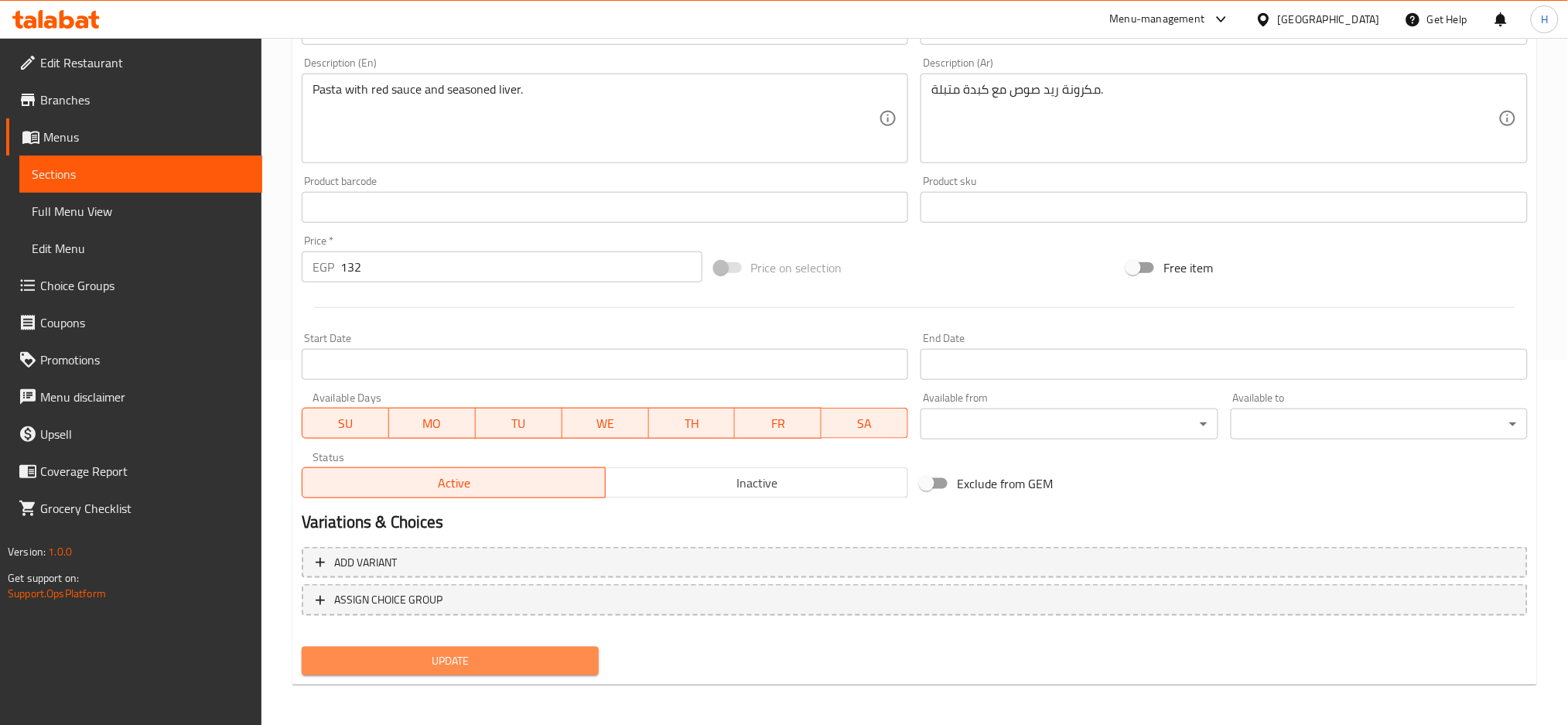
click at [465, 662] on span "Update" at bounding box center [450, 661] width 272 height 20
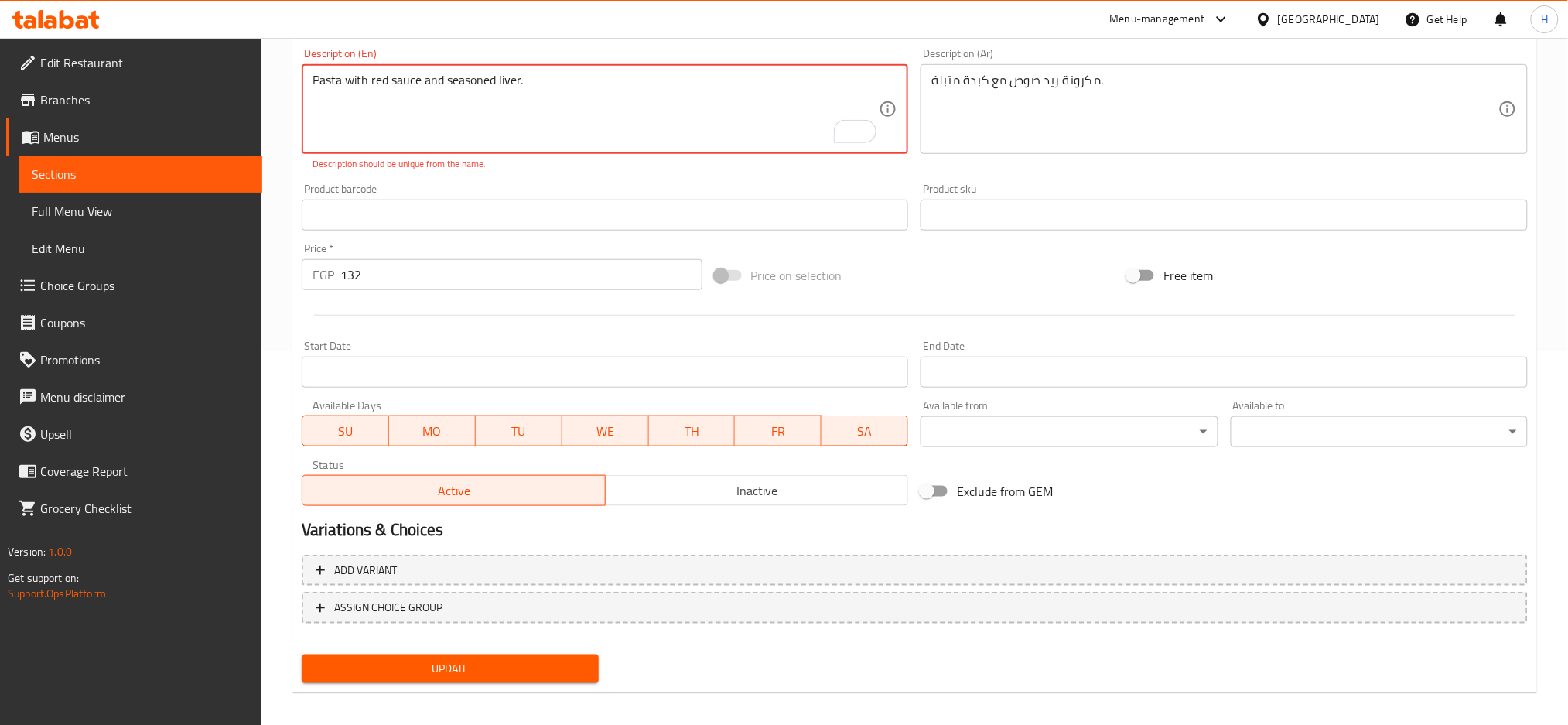
scroll to position [381, 0]
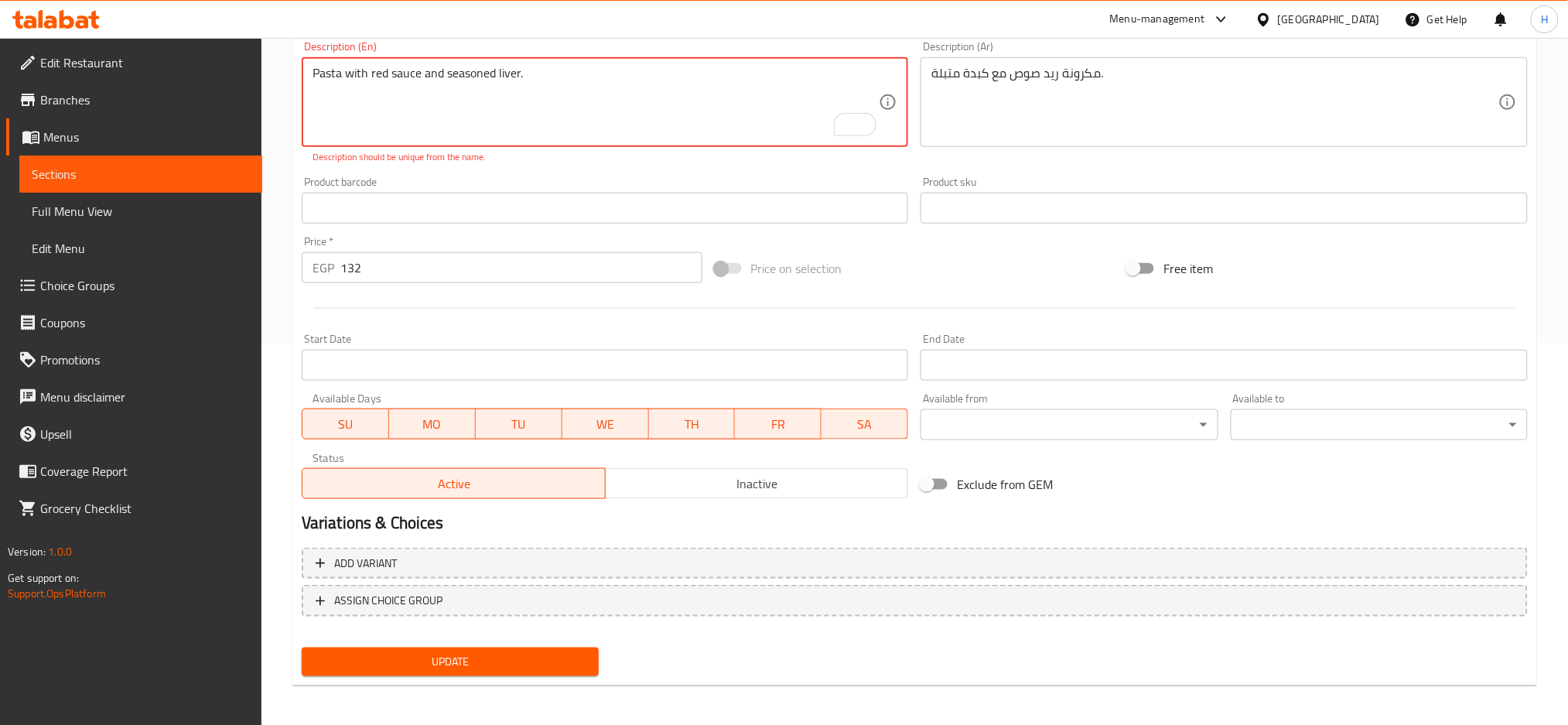
click at [562, 65] on textarea "Pasta with red sauce and seasoned liver." at bounding box center [596, 102] width 567 height 73
type textarea "Pasta with red sauce and seasoned liver"
click at [542, 652] on span "Update" at bounding box center [450, 662] width 272 height 20
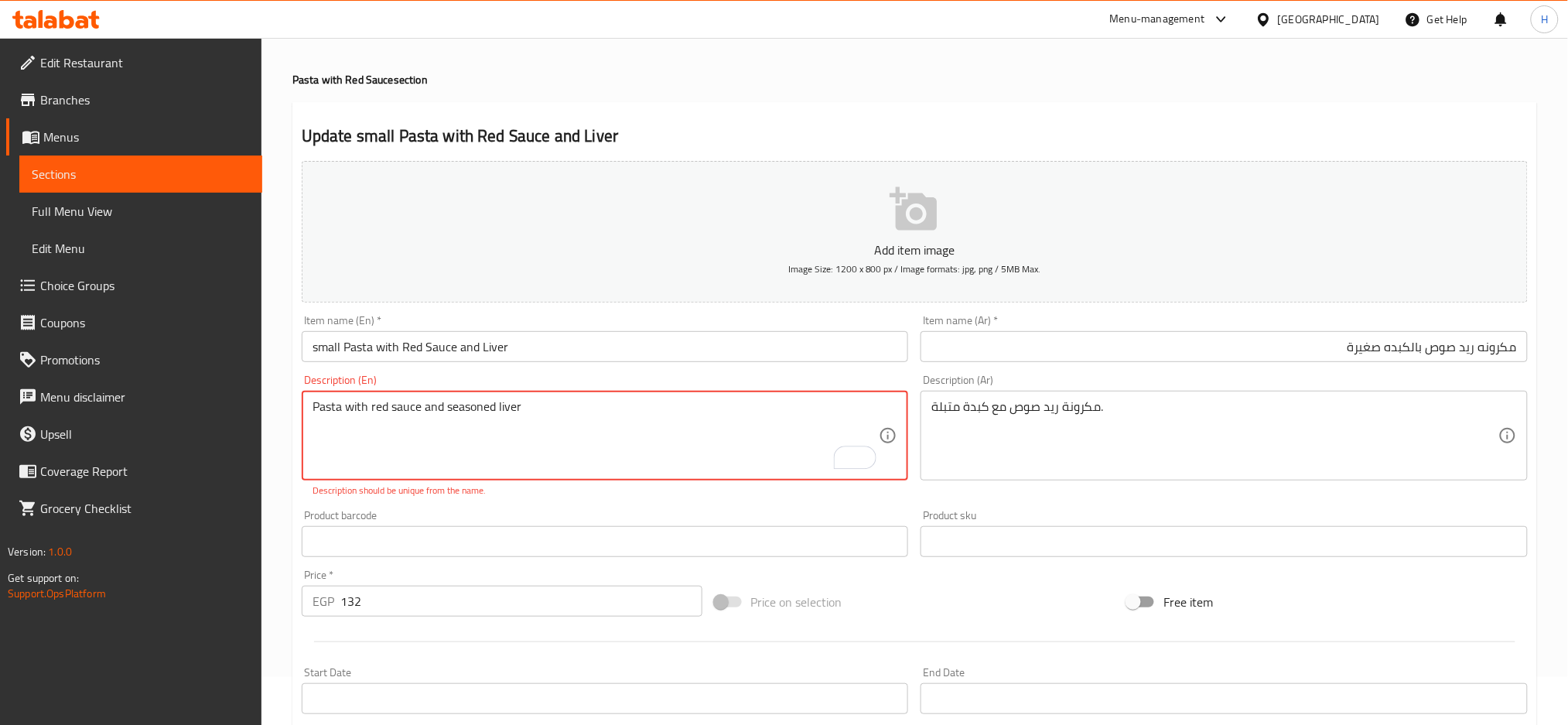
scroll to position [0, 0]
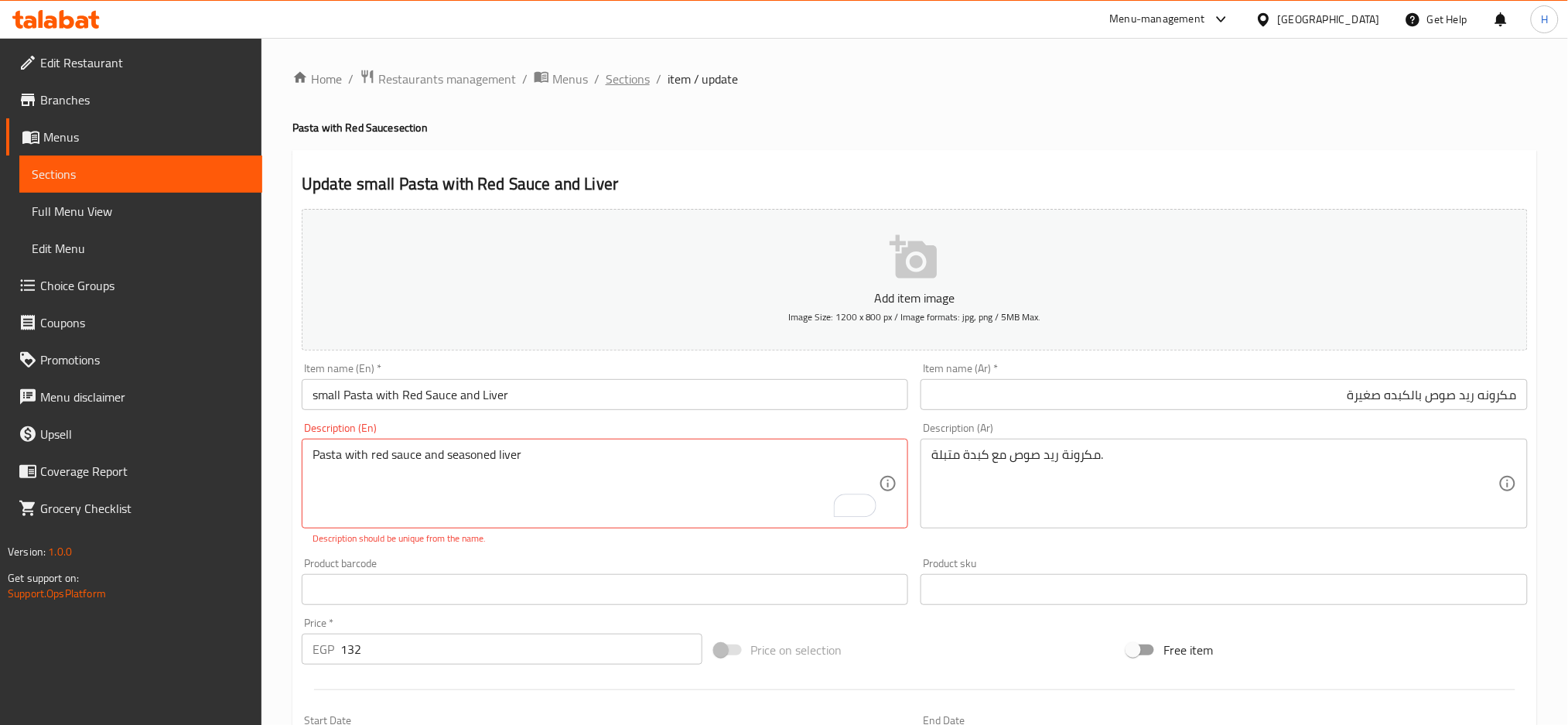
click at [629, 74] on span "Sections" at bounding box center [628, 79] width 44 height 19
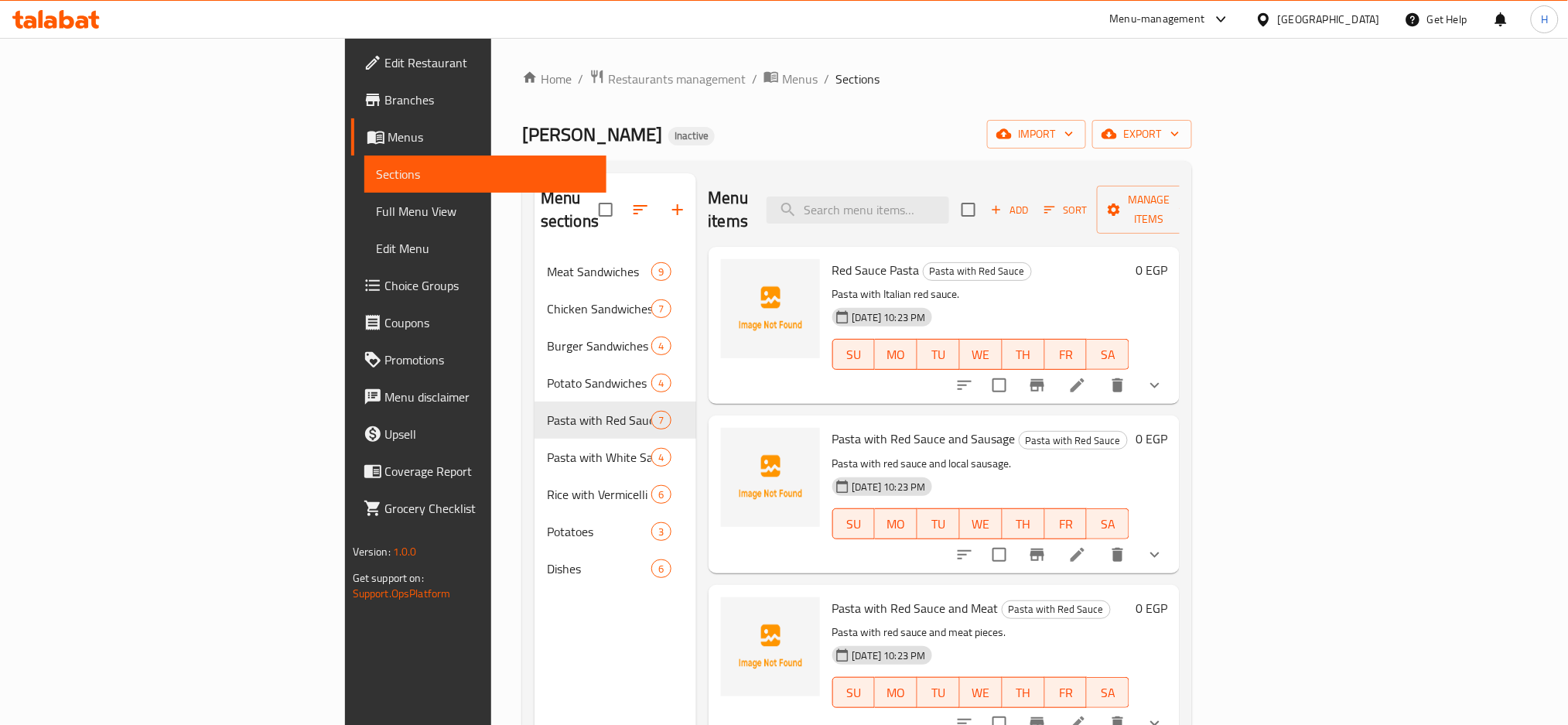
click at [388, 141] on span "Menus" at bounding box center [492, 137] width 207 height 19
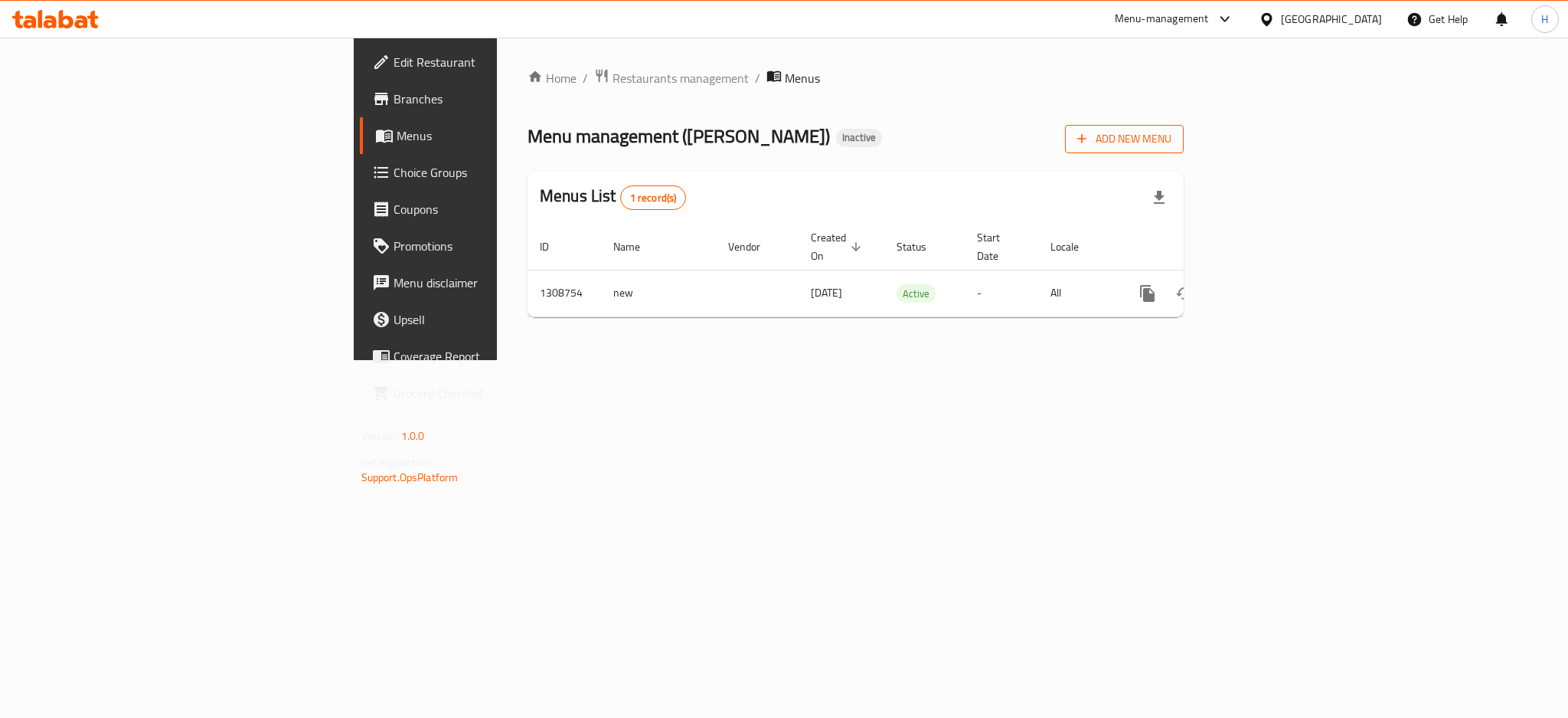
click at [1171, 140] on span "Add New Menu" at bounding box center [1124, 139] width 94 height 20
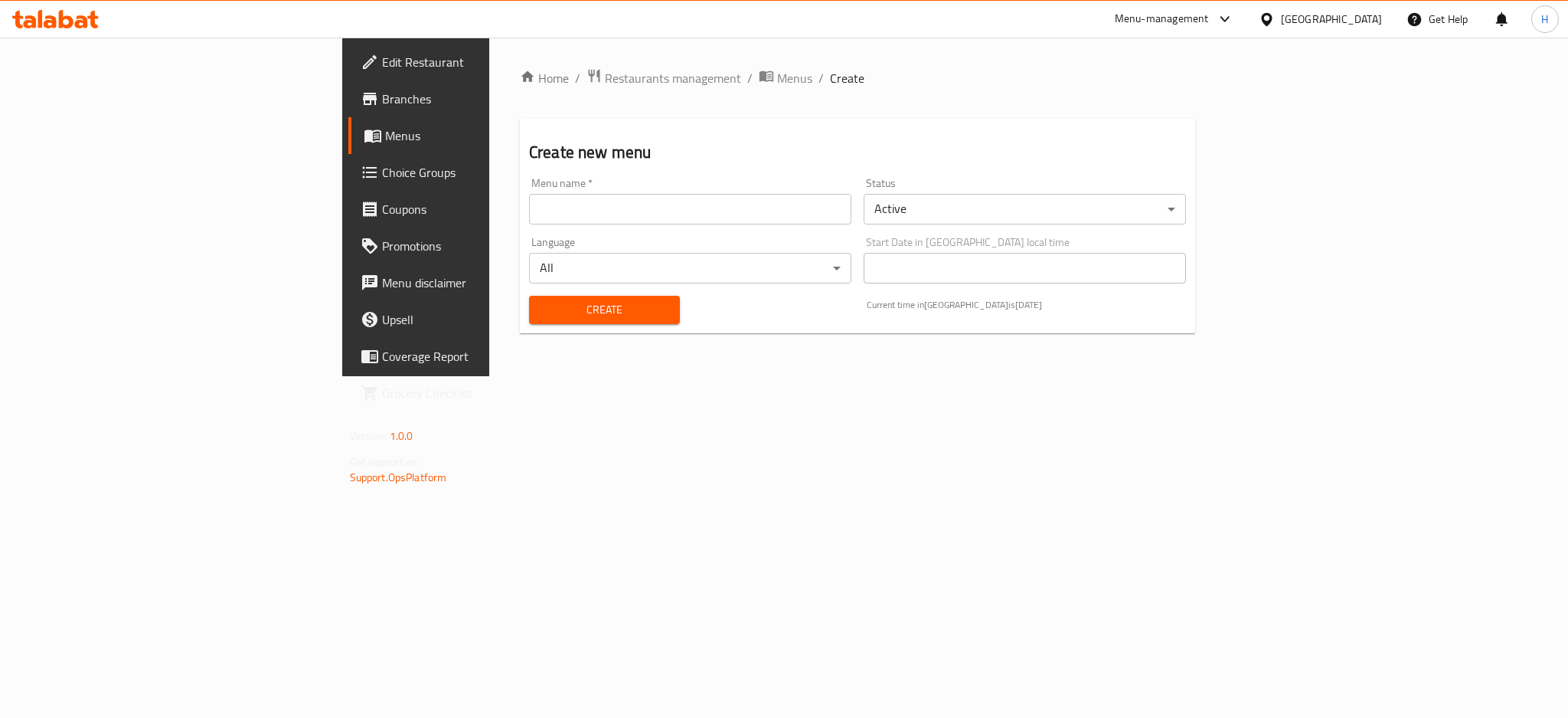
click at [529, 209] on input "text" at bounding box center [690, 209] width 323 height 30
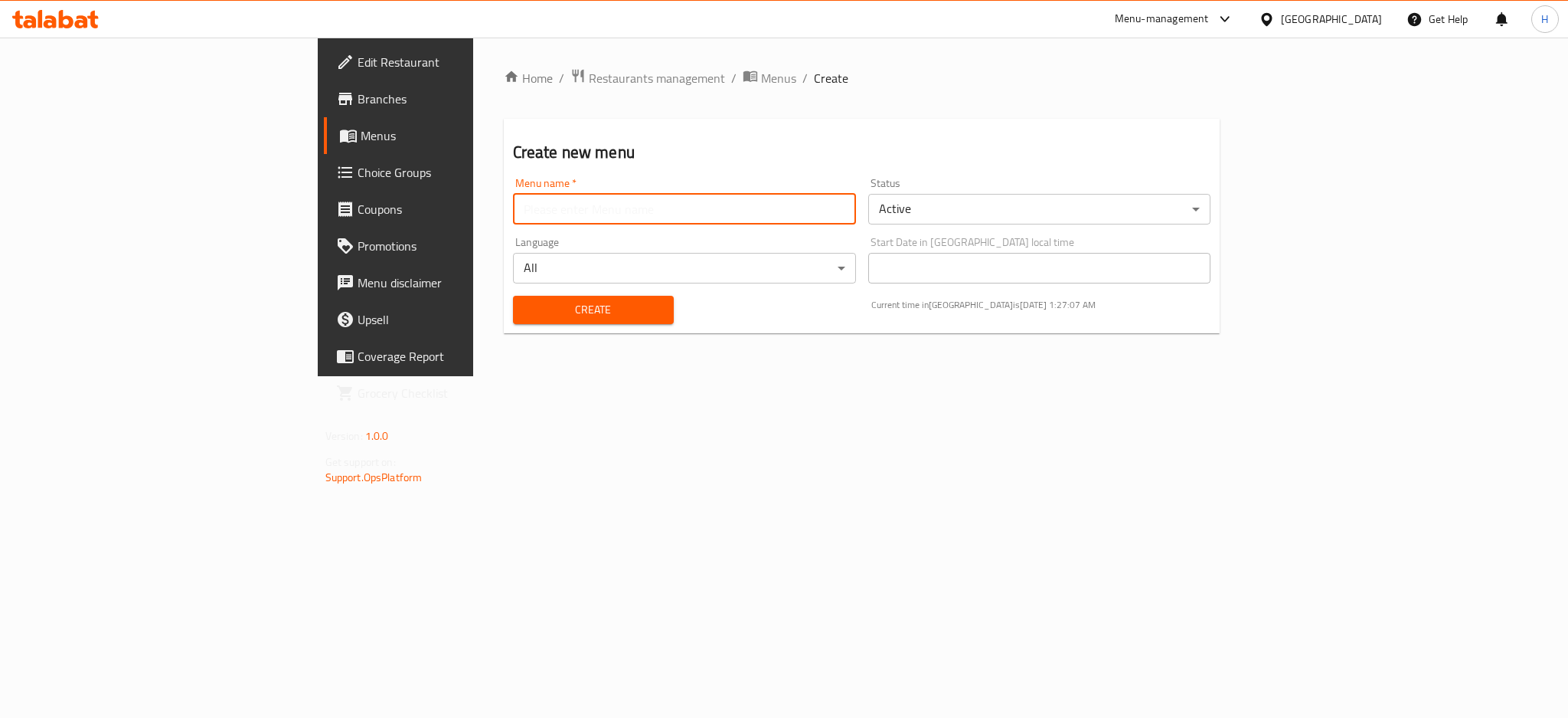
type input "new m"
click at [526, 305] on span "Create" at bounding box center [593, 309] width 137 height 20
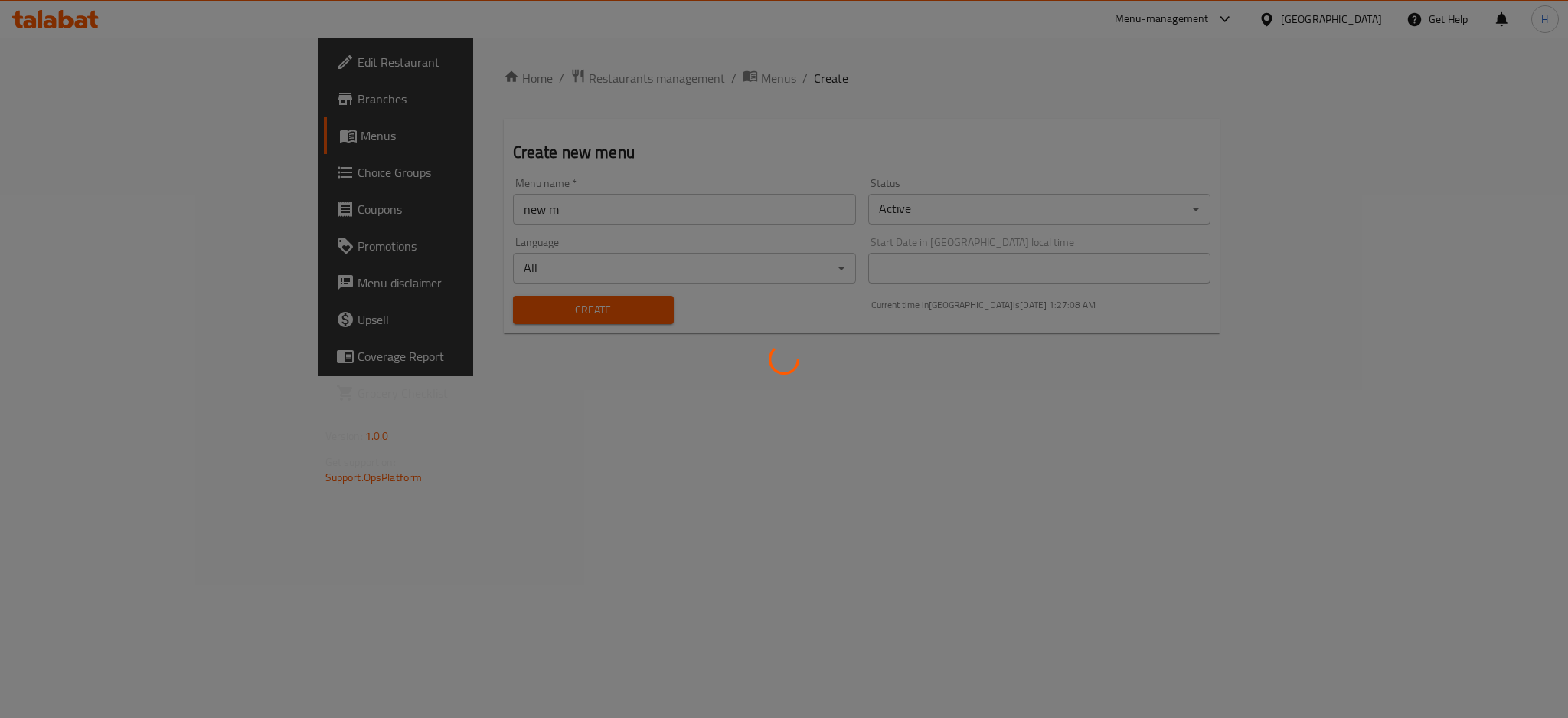
click at [116, 134] on div at bounding box center [784, 359] width 1568 height 718
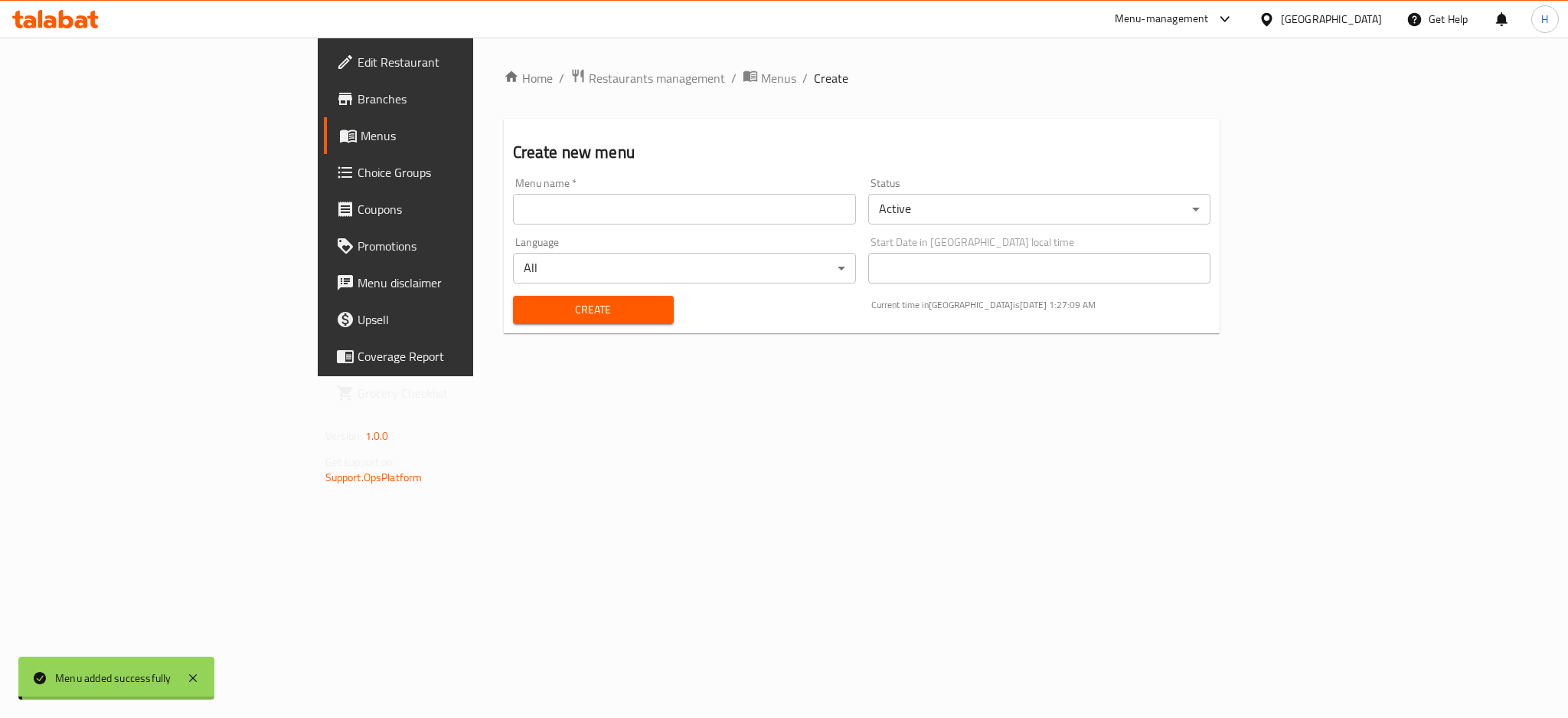
click at [361, 134] on span "Menus" at bounding box center [464, 136] width 207 height 19
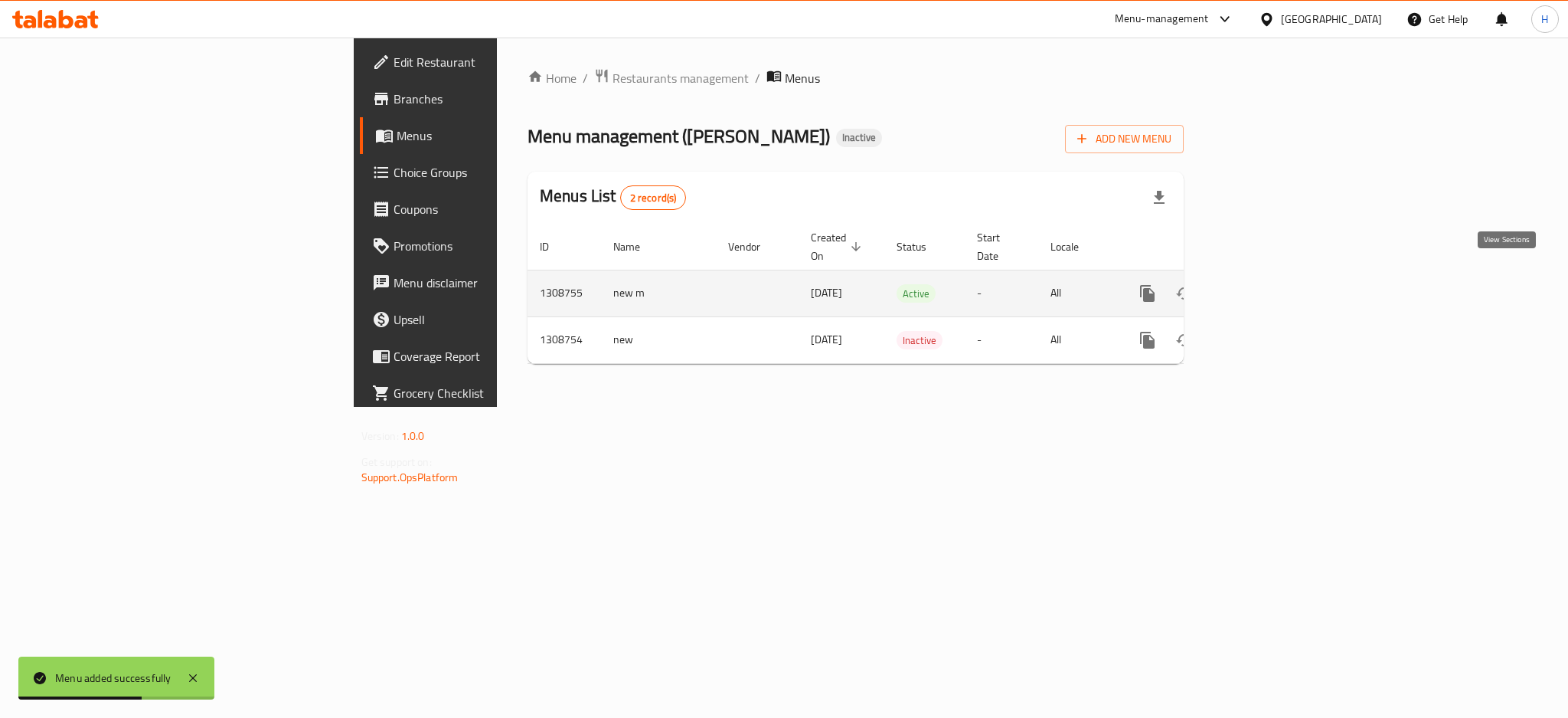
click at [1267, 284] on icon "enhanced table" at bounding box center [1258, 294] width 19 height 19
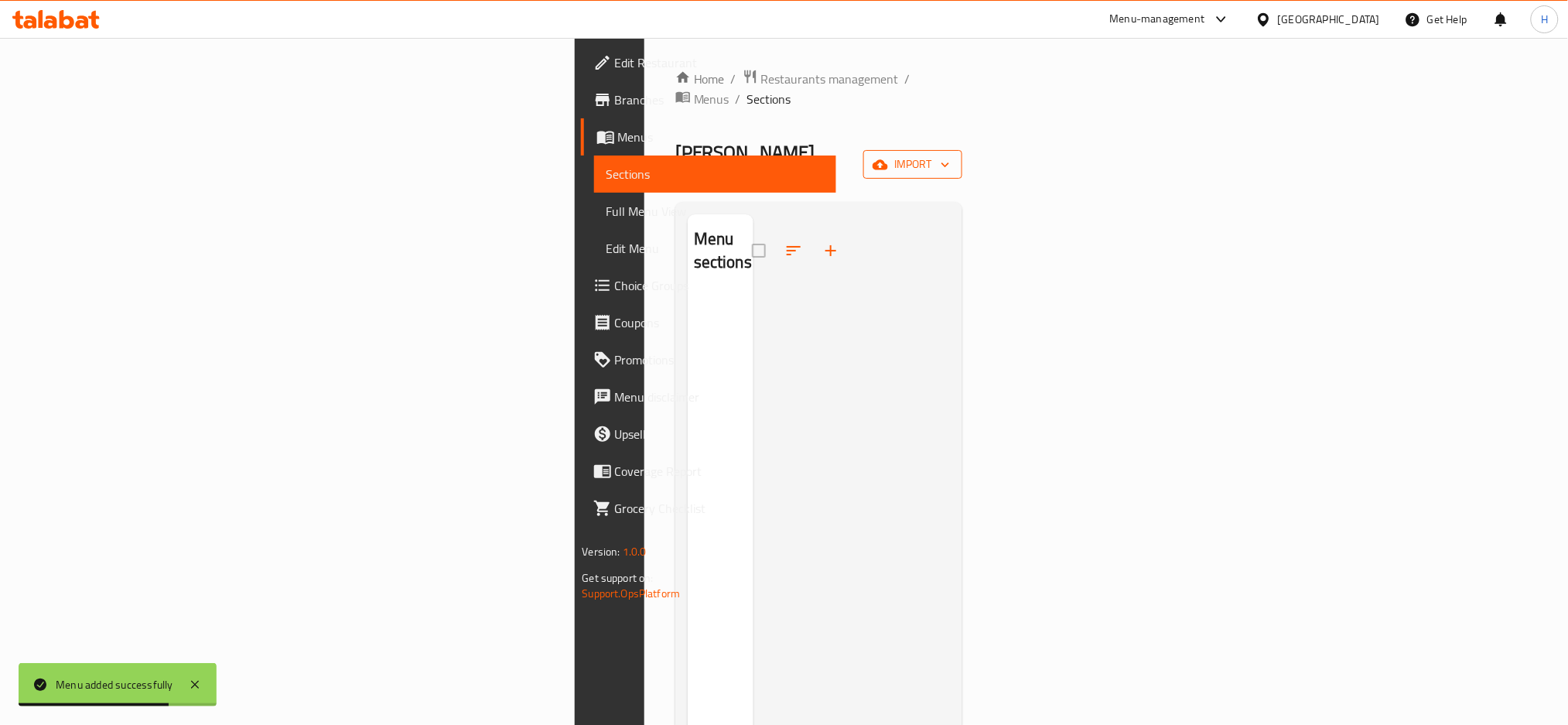
click at [950, 155] on span "import" at bounding box center [913, 164] width 74 height 20
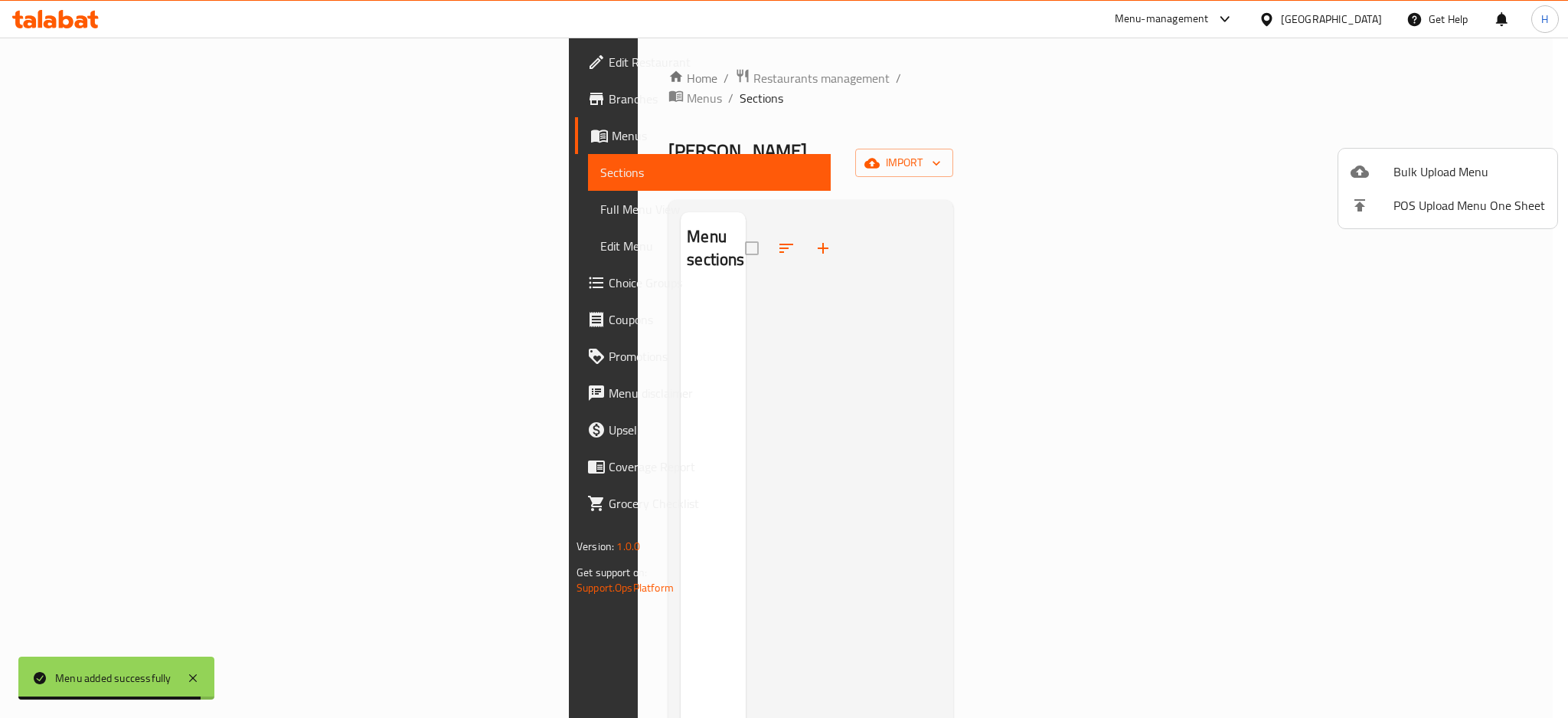
drag, startPoint x: 994, startPoint y: 72, endPoint x: 1008, endPoint y: 88, distance: 21.3
click at [994, 73] on div at bounding box center [784, 359] width 1568 height 718
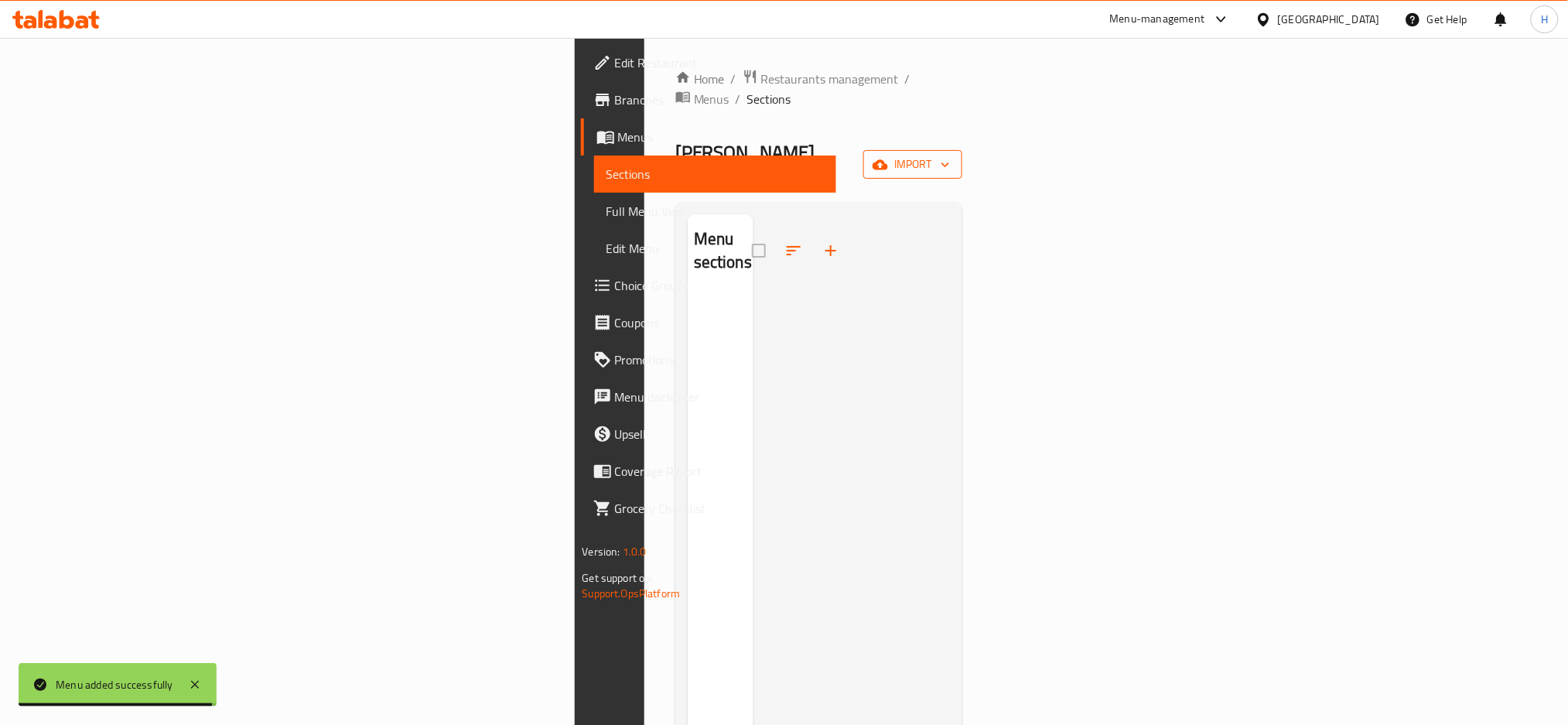
click at [950, 155] on span "import" at bounding box center [913, 164] width 74 height 20
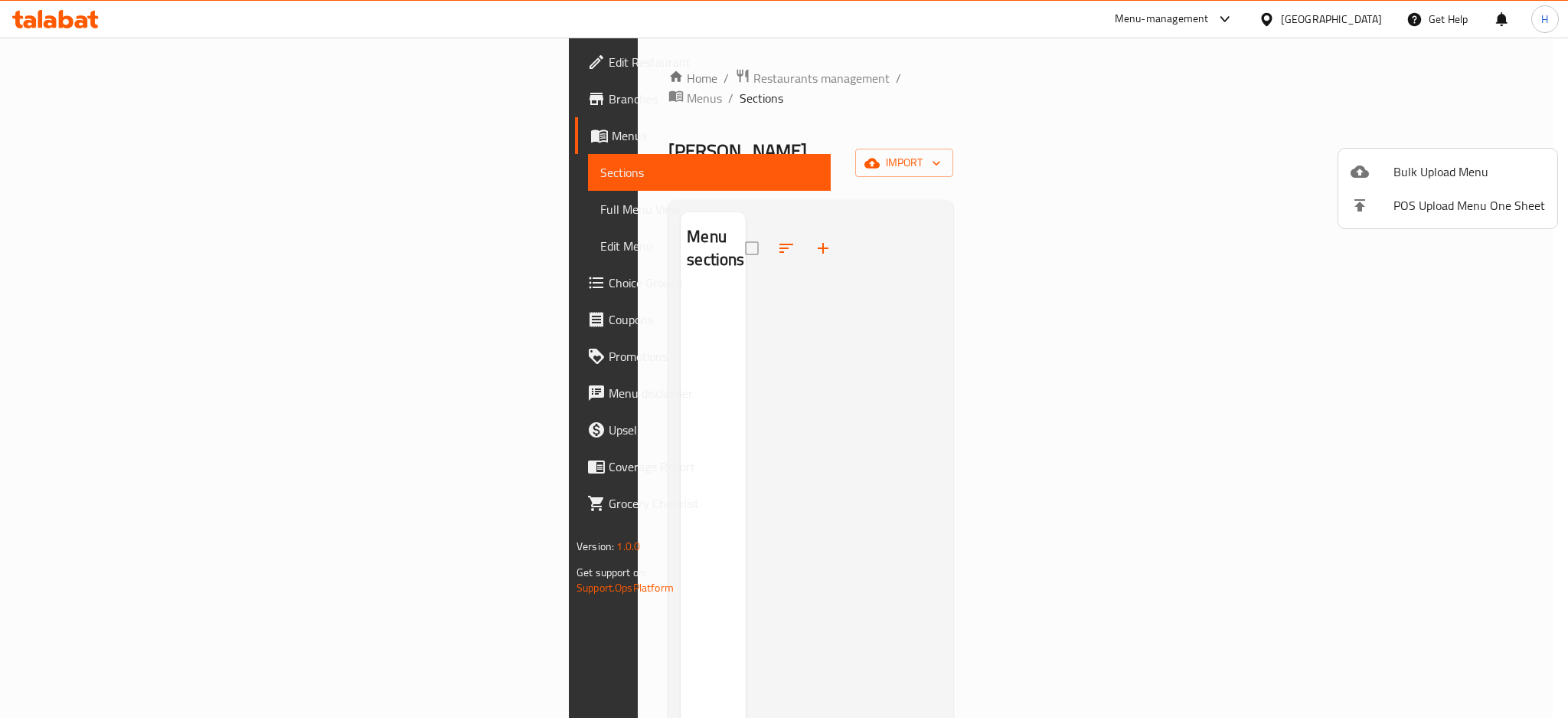
click at [1452, 166] on span "Bulk Upload Menu" at bounding box center [1470, 172] width 151 height 19
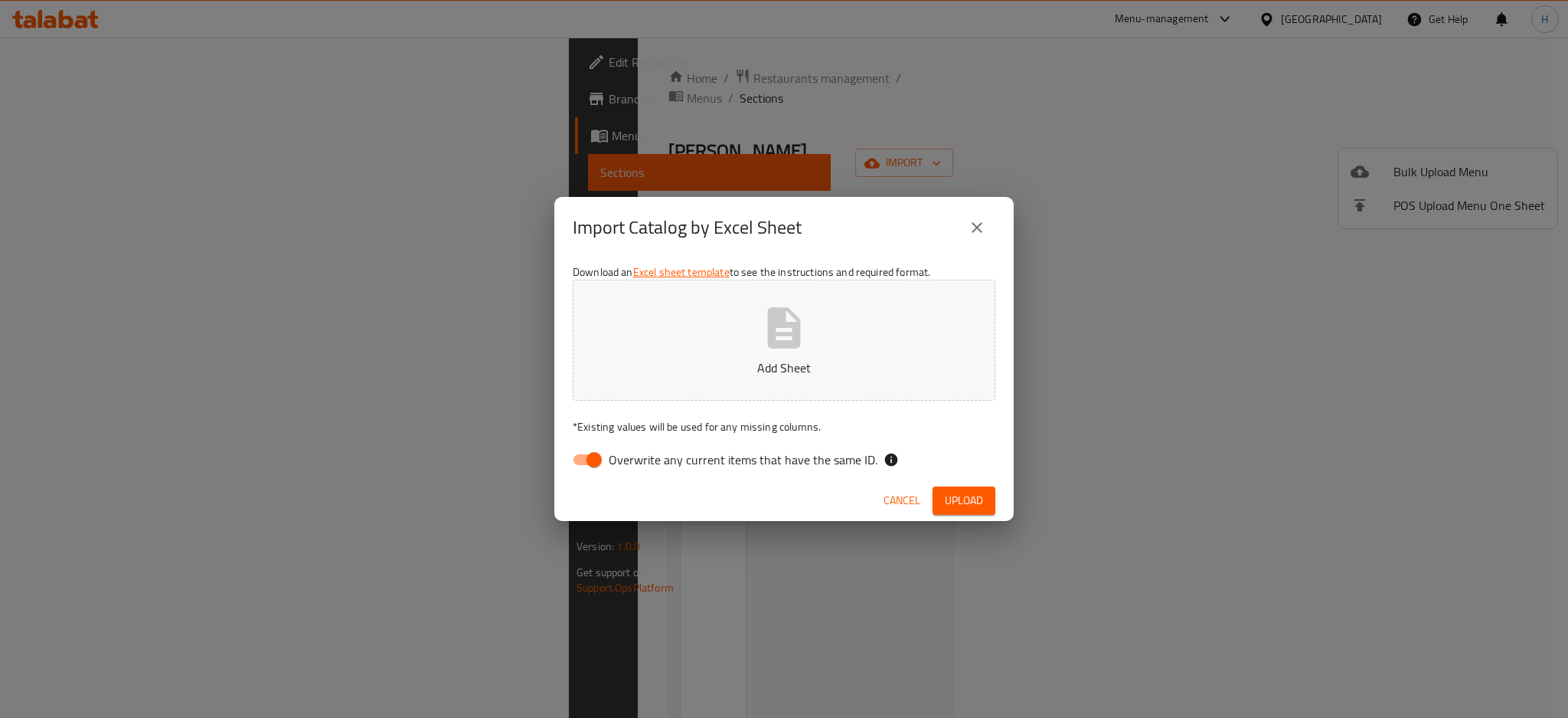
click at [597, 449] on input "Overwrite any current items that have the same ID." at bounding box center [594, 459] width 87 height 29
checkbox input "false"
click at [658, 357] on button "Add Sheet" at bounding box center [783, 340] width 422 height 121
click at [949, 494] on span "Upload" at bounding box center [964, 501] width 38 height 20
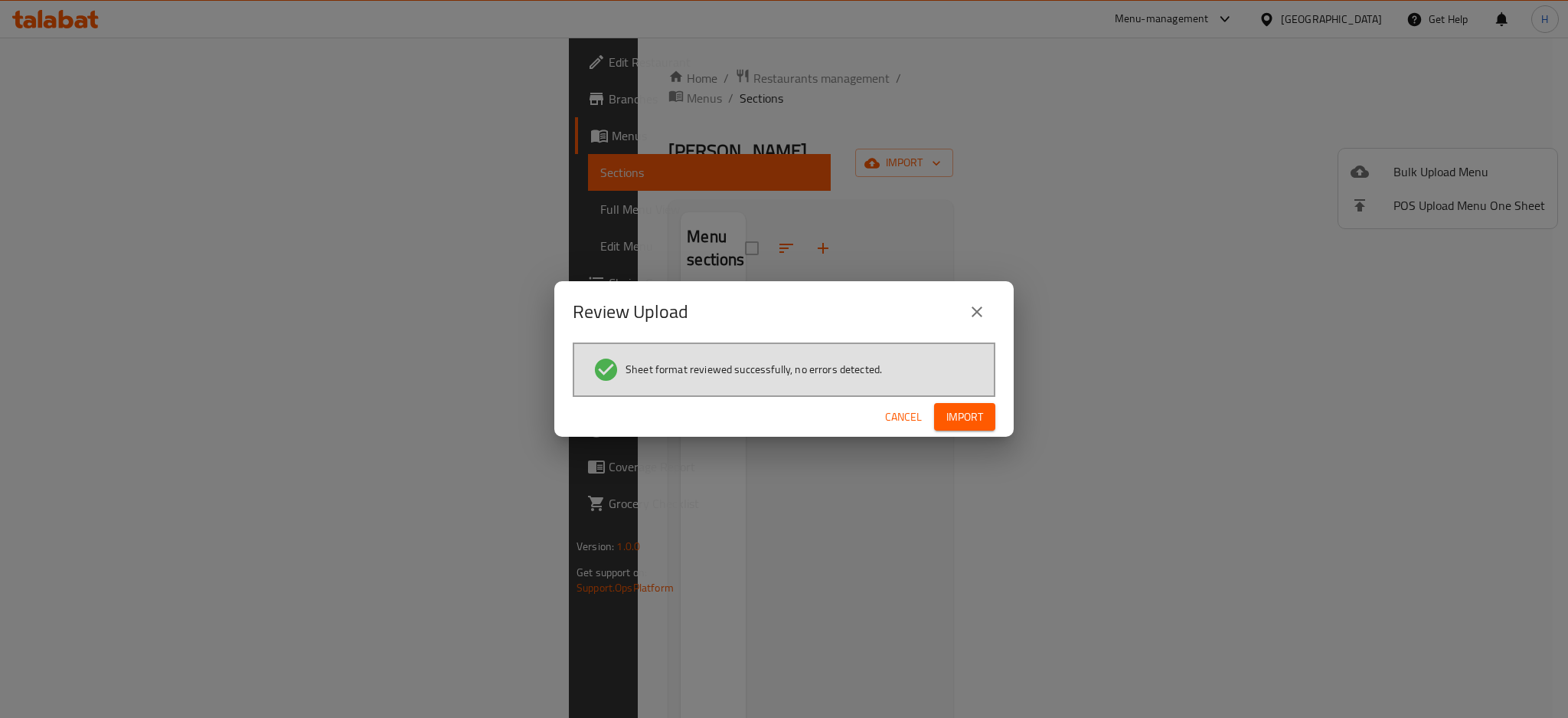
click at [978, 409] on span "Import" at bounding box center [964, 417] width 37 height 20
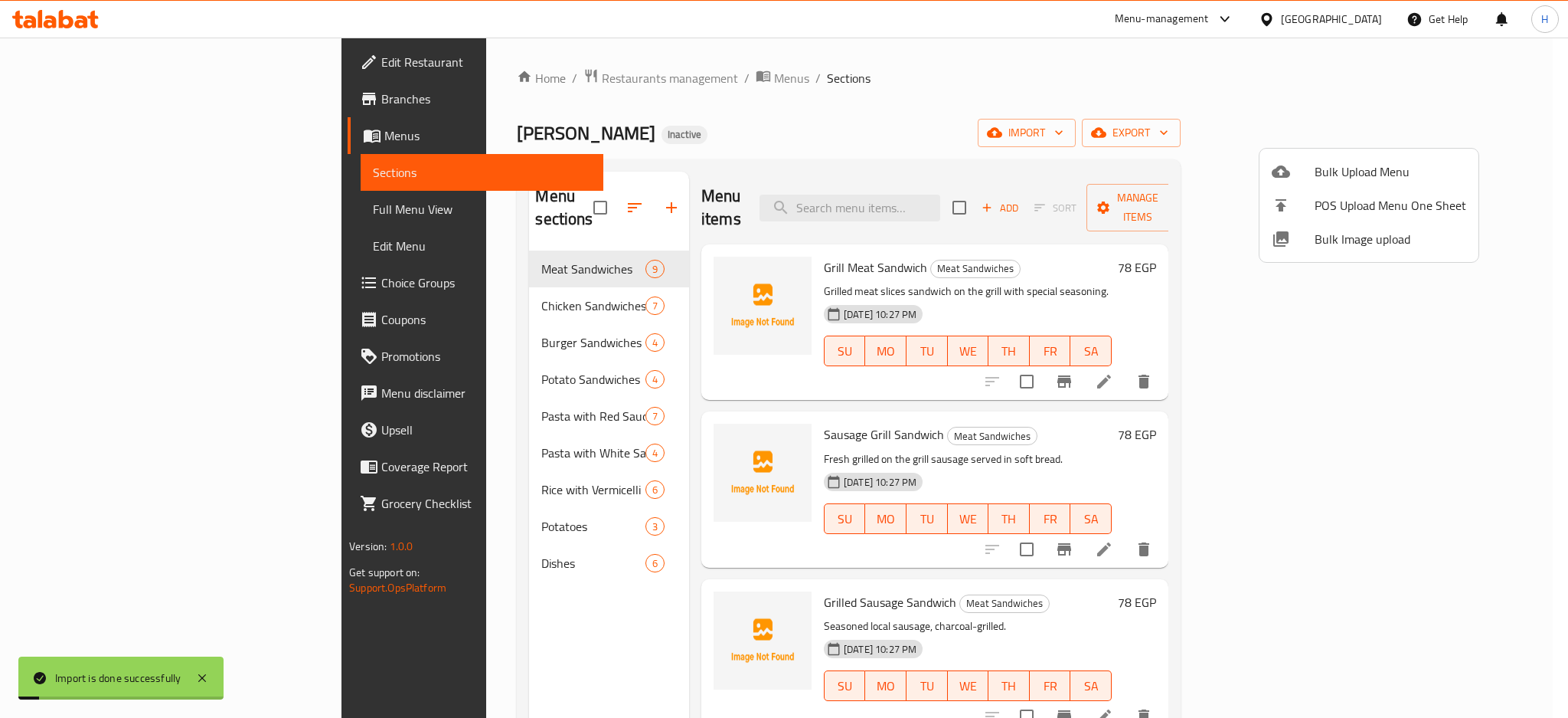
click at [131, 213] on div at bounding box center [784, 359] width 1568 height 718
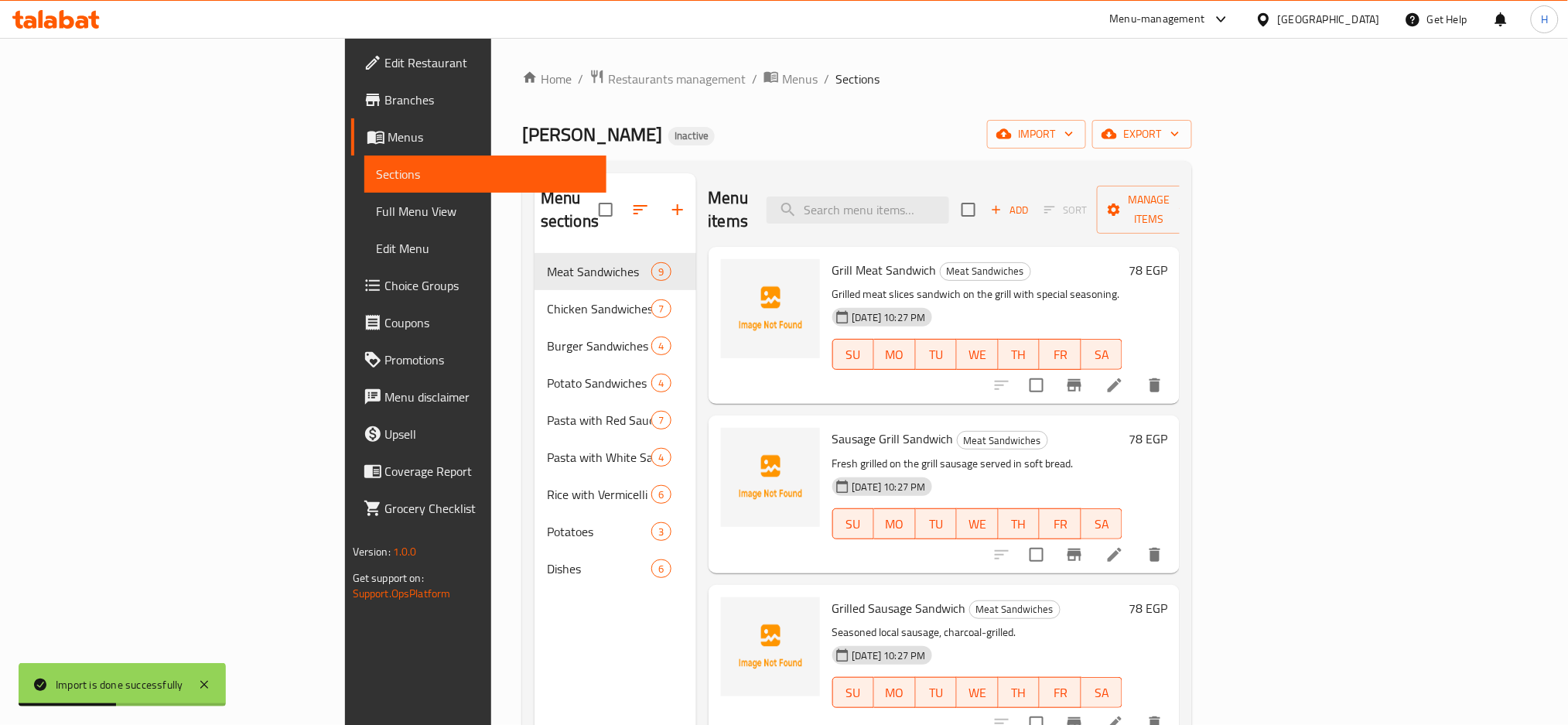
click at [377, 219] on span "Full Menu View" at bounding box center [486, 211] width 219 height 19
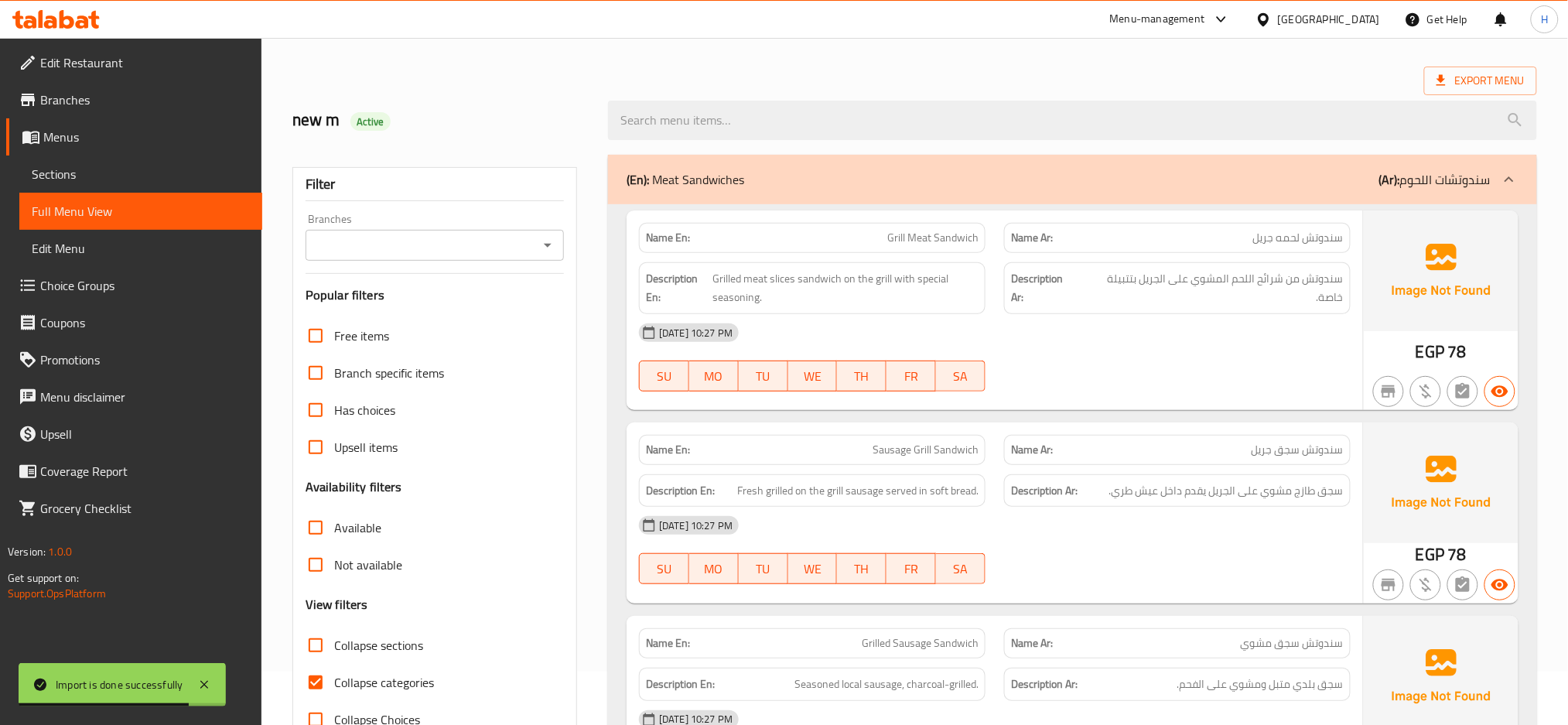
scroll to position [171, 0]
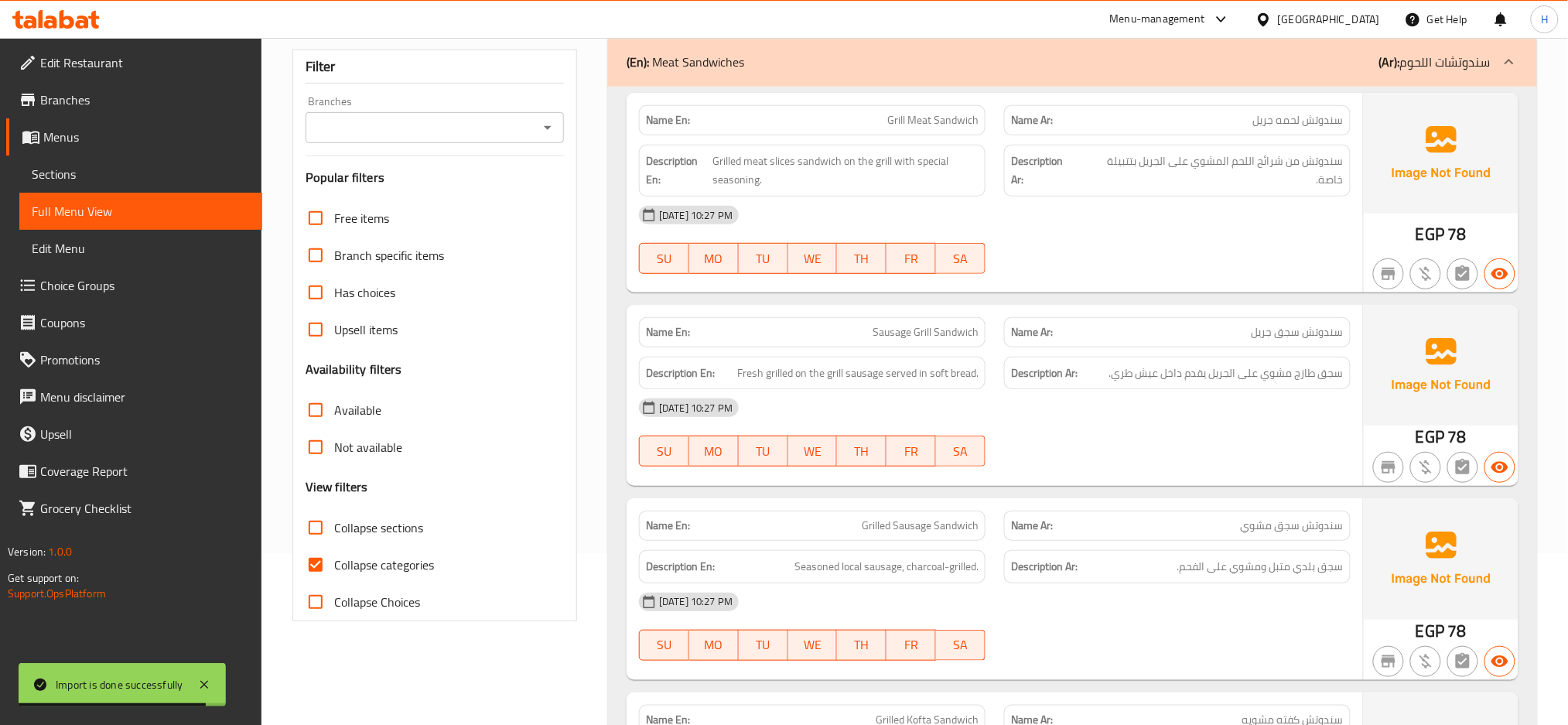
click at [365, 557] on span "Collapse categories" at bounding box center [384, 565] width 99 height 19
click at [335, 557] on input "Collapse categories" at bounding box center [316, 564] width 37 height 37
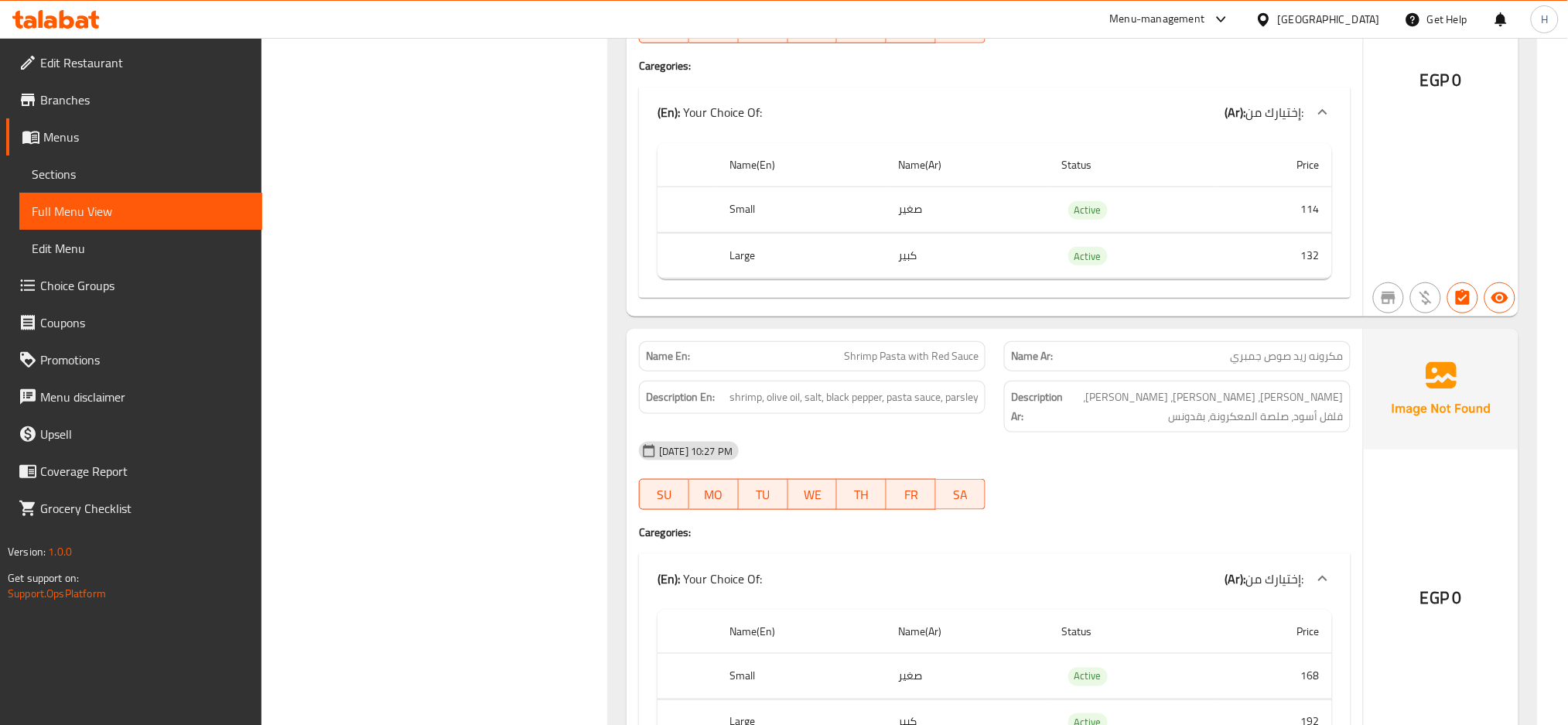
click at [473, 362] on div "Filter Branches Branches Popular filters Free items Branch specific items Has c…" at bounding box center [441, 337] width 316 height 13916
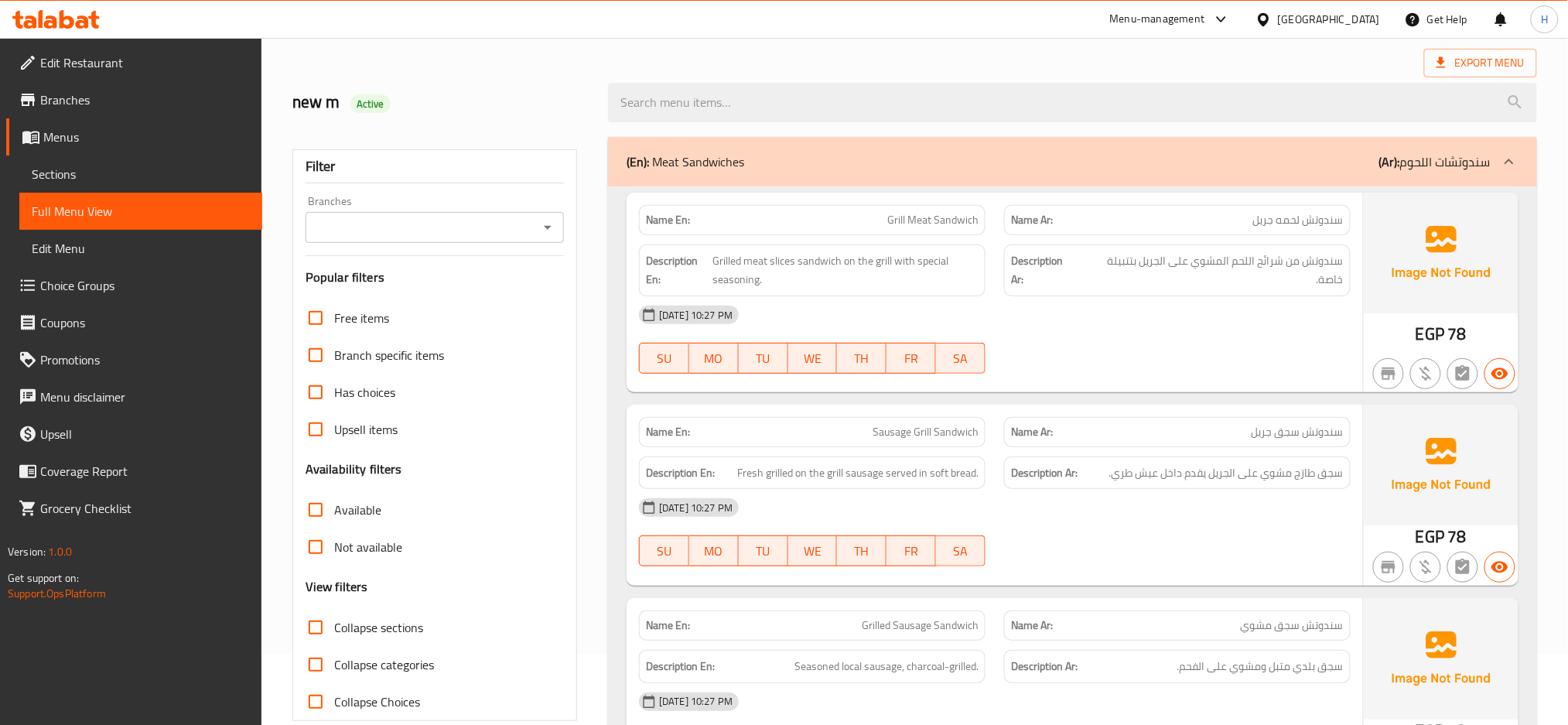
scroll to position [206, 0]
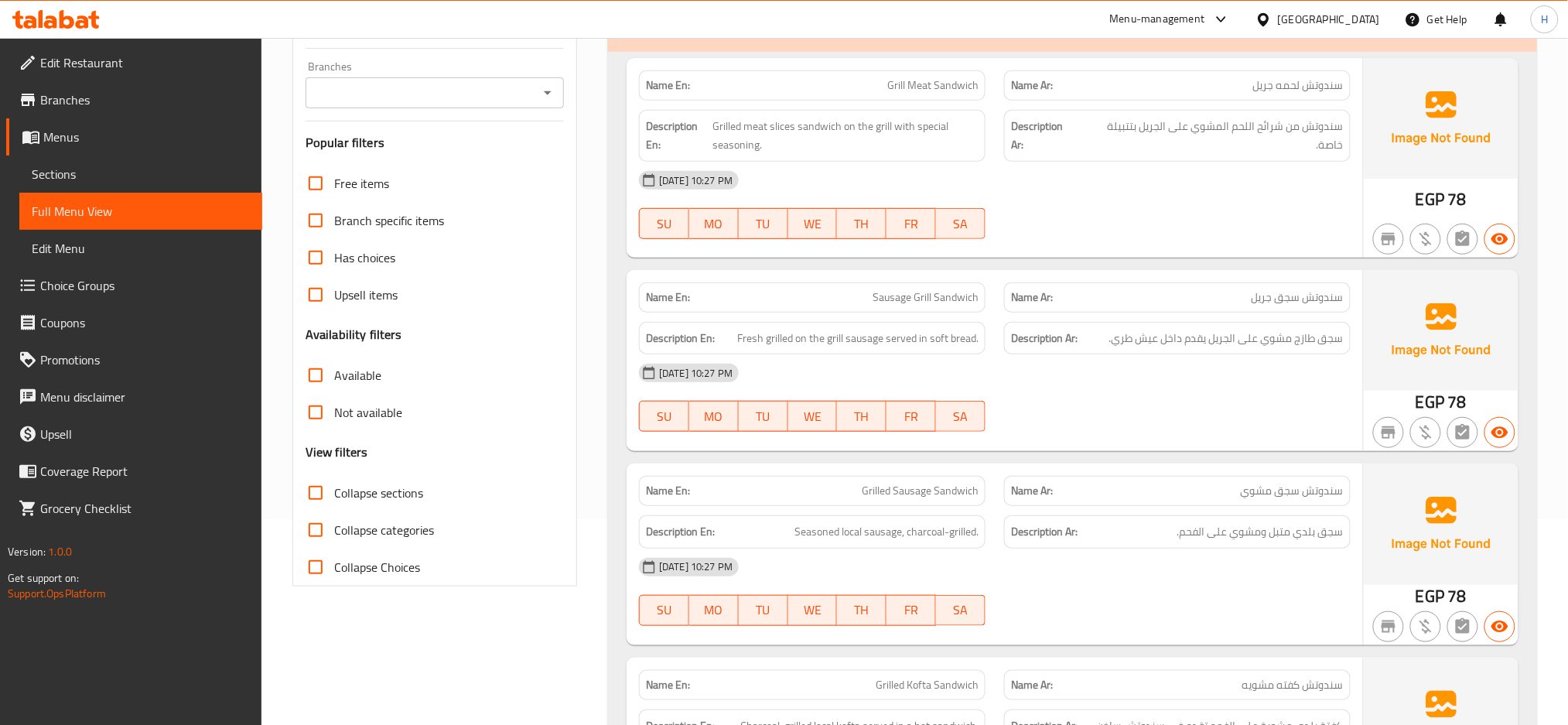
click at [337, 527] on span "Collapse categories" at bounding box center [384, 530] width 99 height 19
click at [335, 527] on input "Collapse categories" at bounding box center [316, 529] width 37 height 37
checkbox input "true"
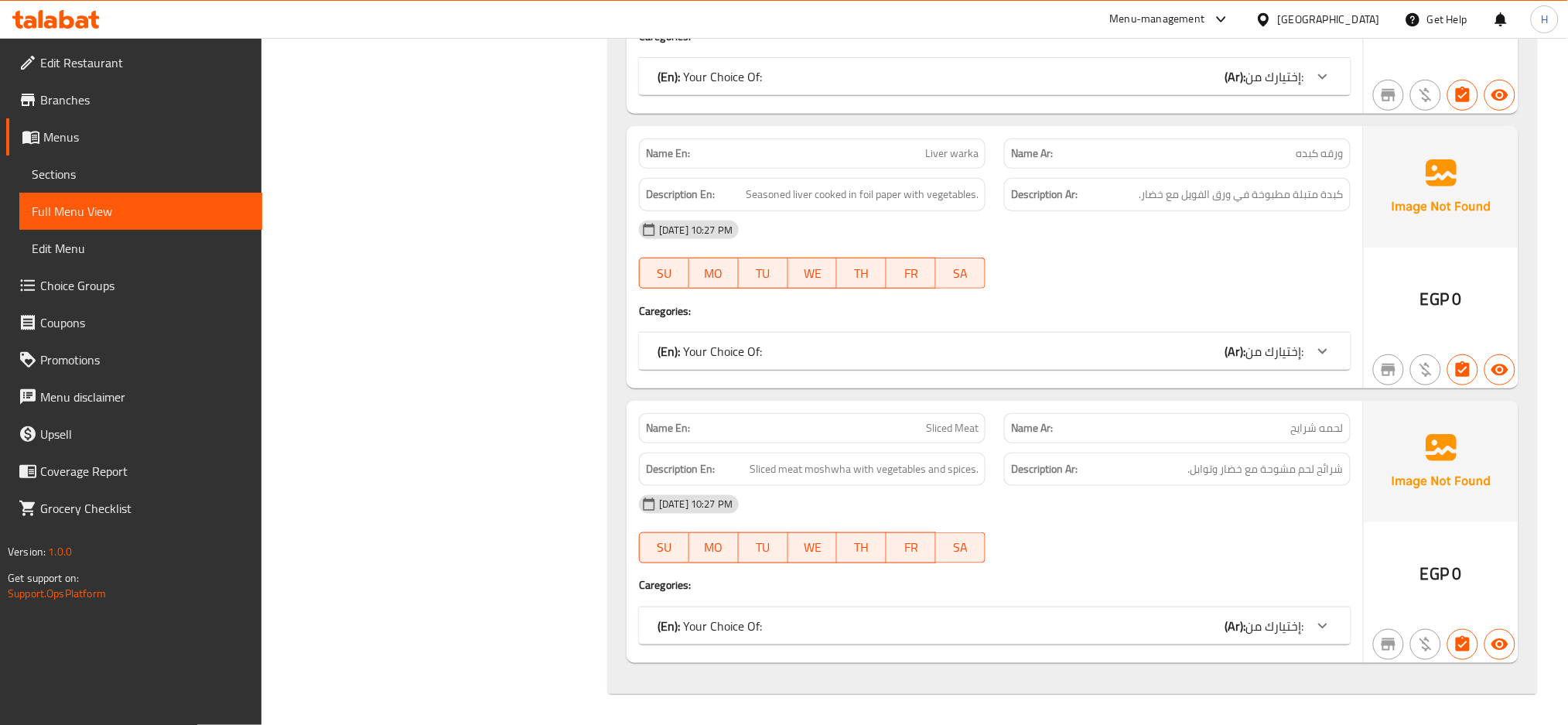
scroll to position [11022, 0]
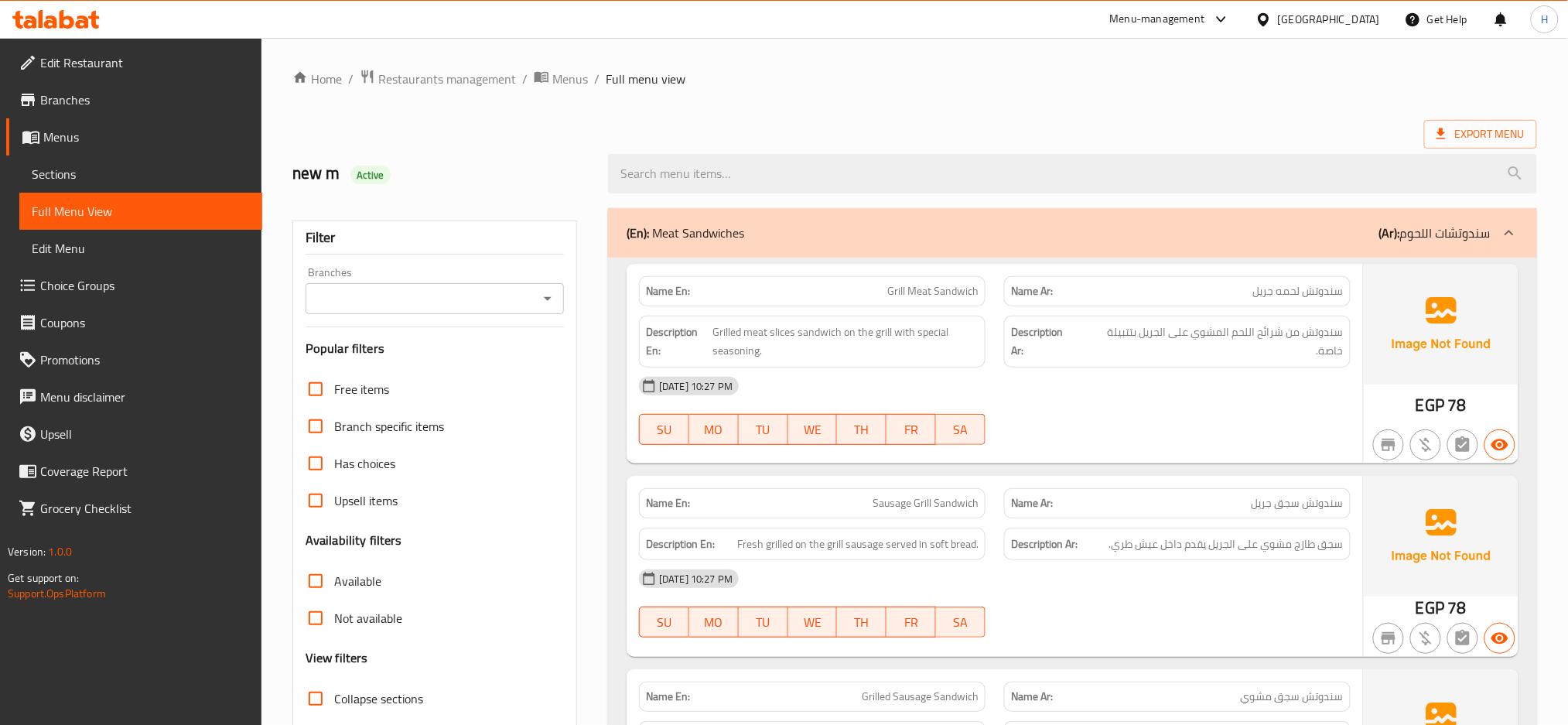
scroll to position [171, 0]
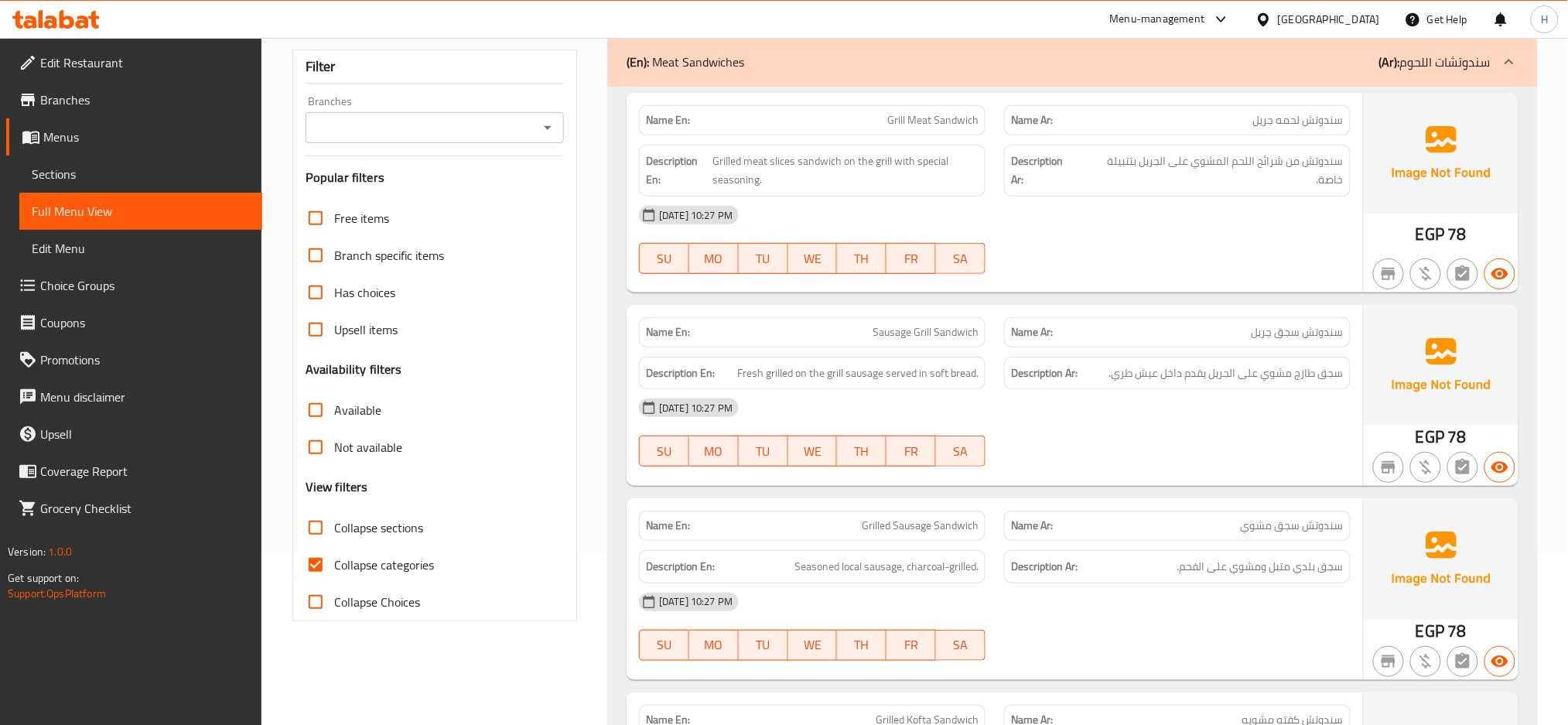
click at [361, 566] on span "Collapse categories" at bounding box center [384, 565] width 99 height 19
click at [335, 566] on input "Collapse categories" at bounding box center [316, 564] width 37 height 37
checkbox input "false"
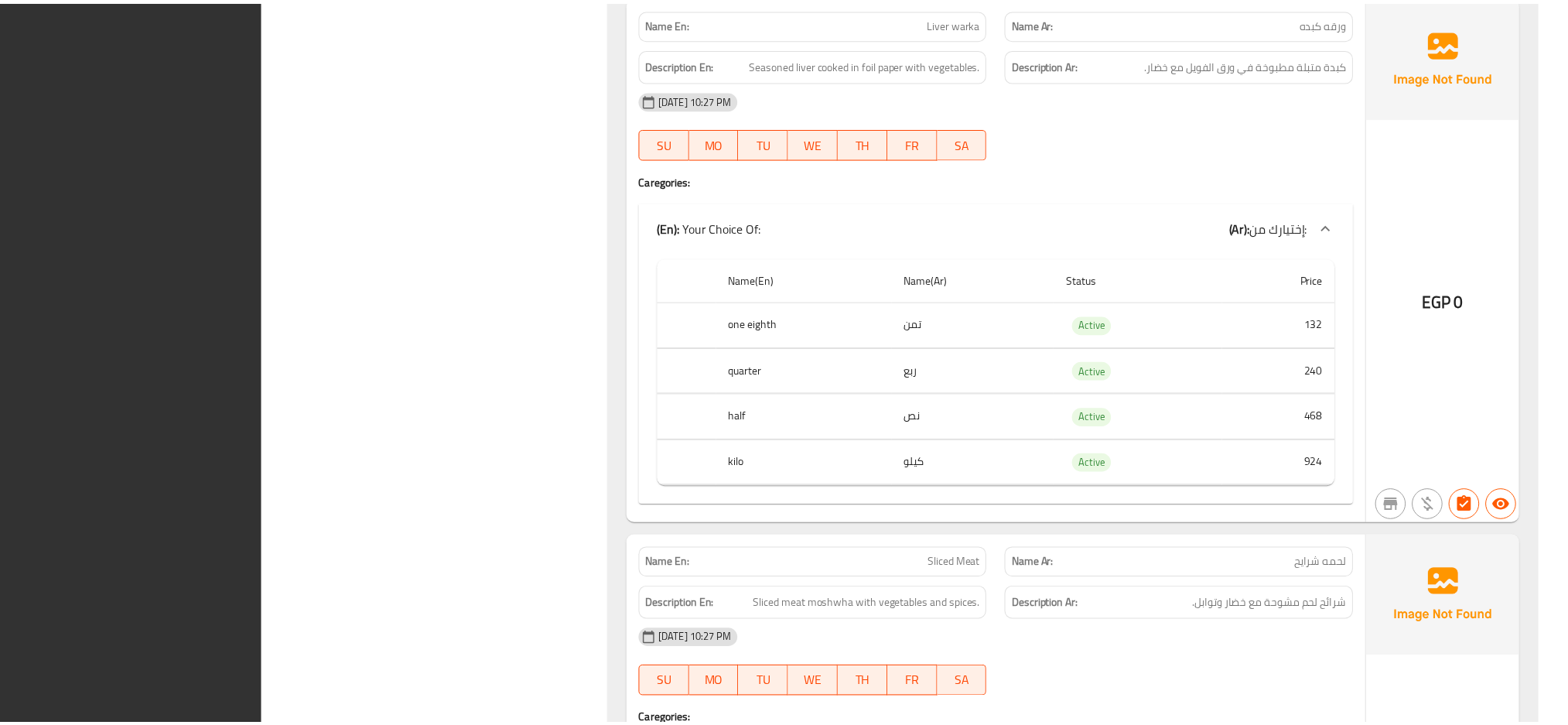
scroll to position [13439, 0]
